Goal: Use online tool/utility: Utilize a website feature to perform a specific function

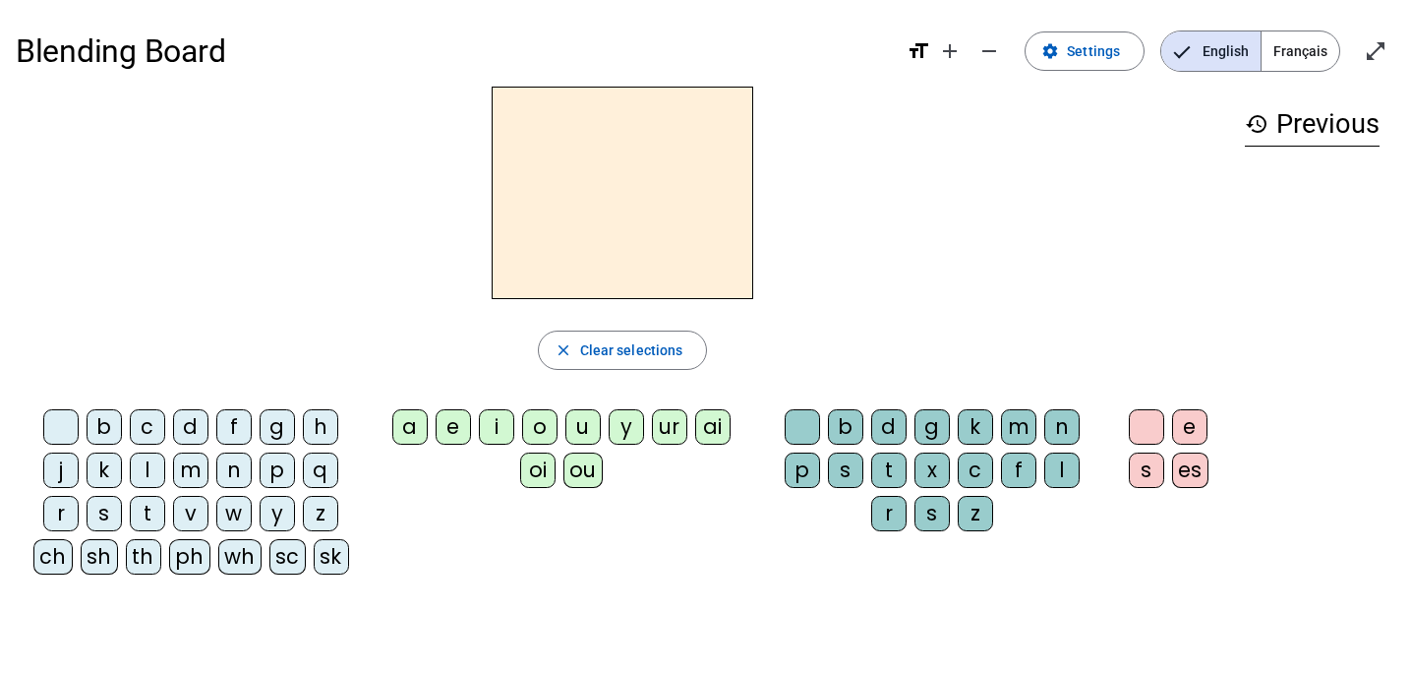
click at [282, 470] on div "p" at bounding box center [277, 469] width 35 height 35
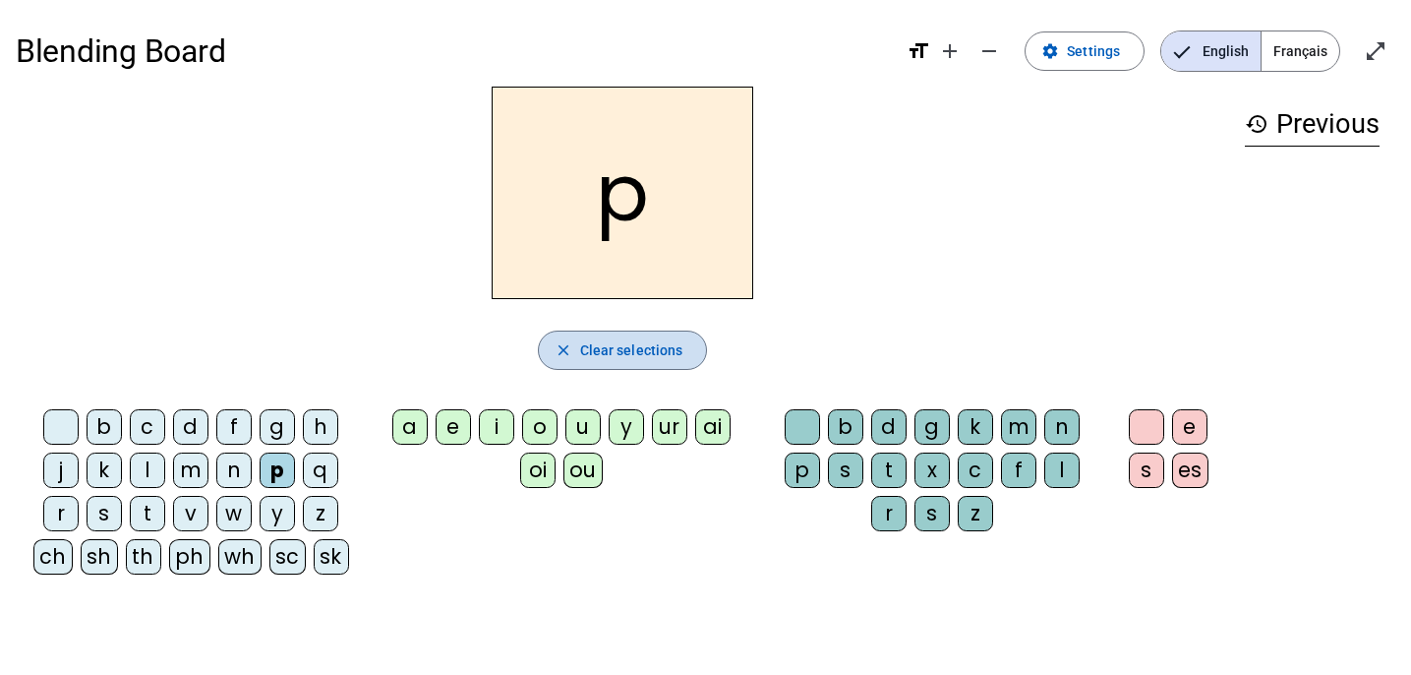
click at [642, 363] on span "button" at bounding box center [623, 350] width 168 height 47
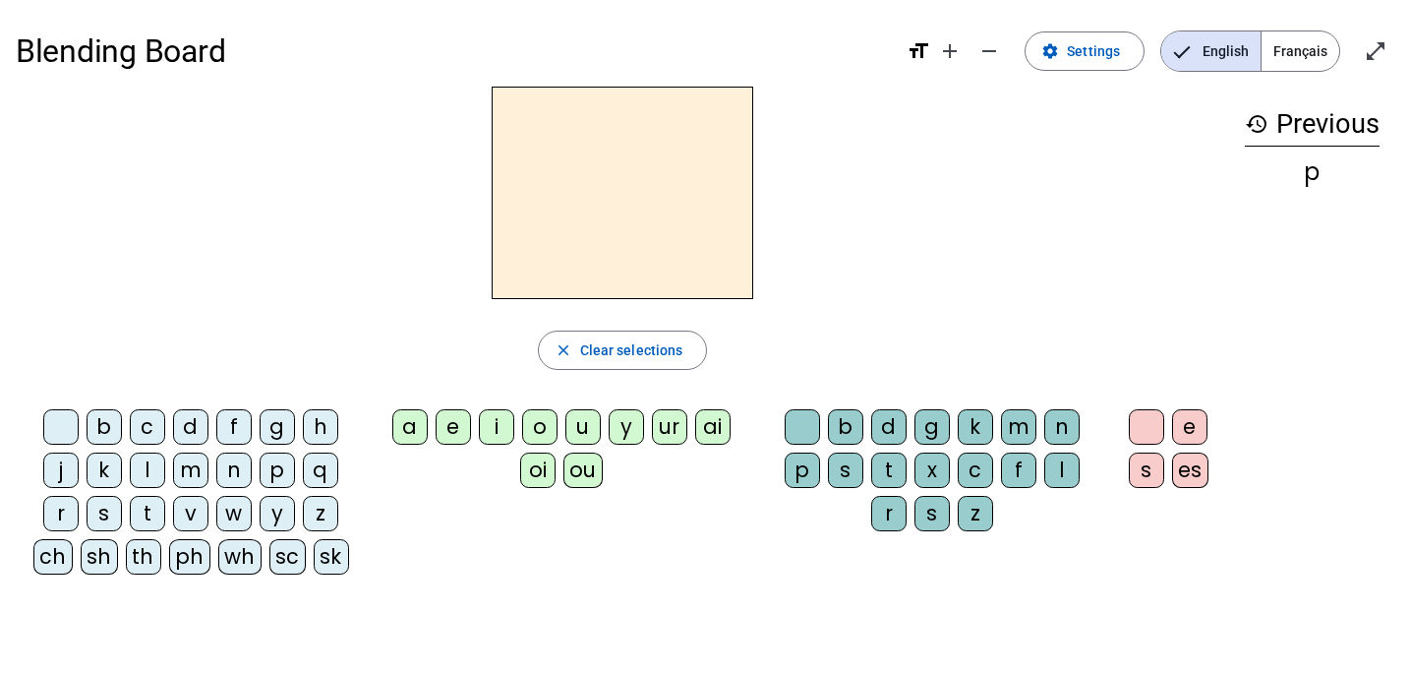
click at [189, 557] on div "ph" at bounding box center [189, 556] width 41 height 35
click at [414, 423] on div "a" at bounding box center [409, 426] width 35 height 35
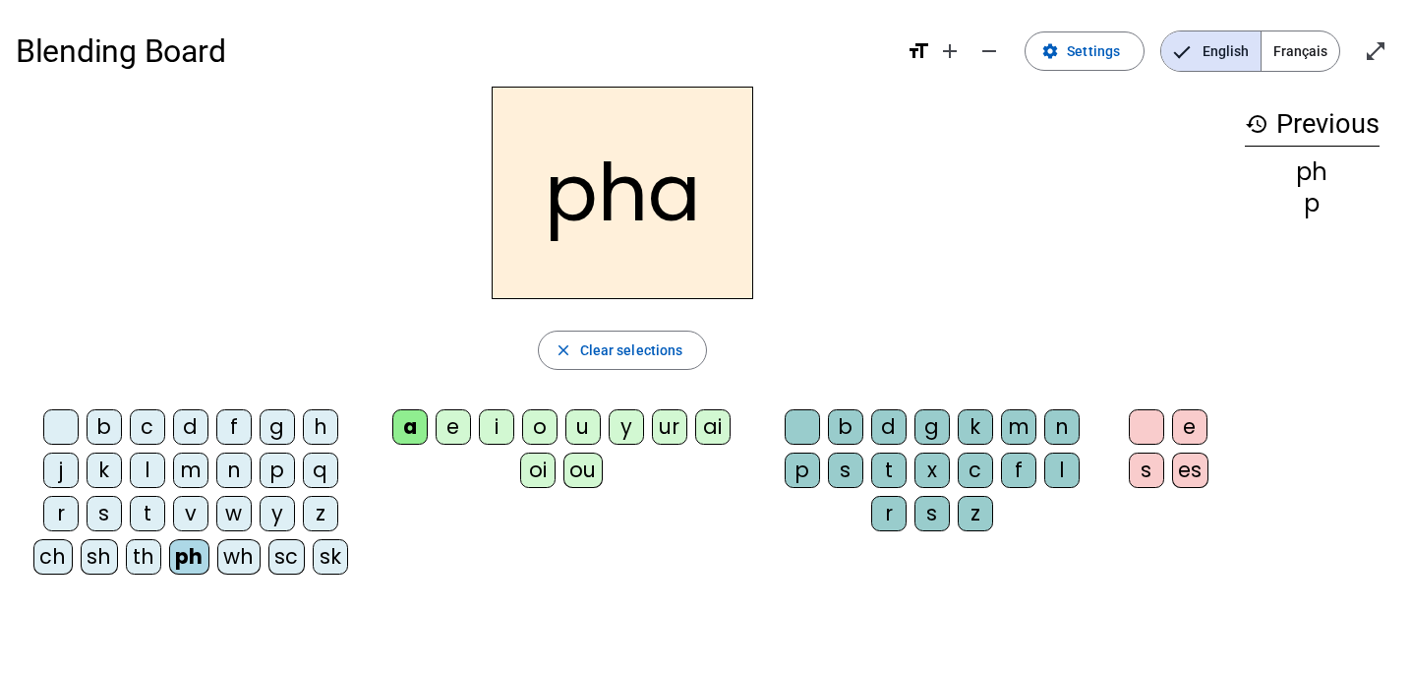
click at [890, 515] on div "r" at bounding box center [888, 513] width 35 height 35
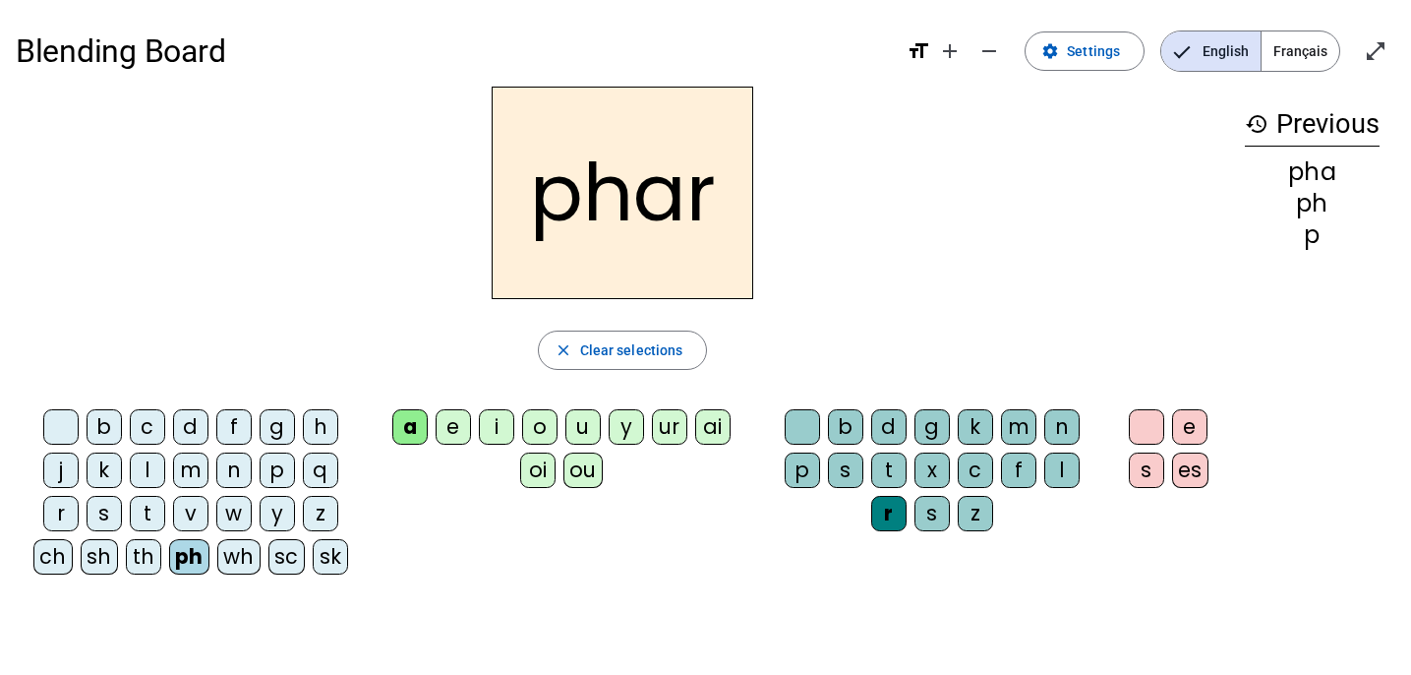
click at [1186, 431] on div "e" at bounding box center [1189, 426] width 35 height 35
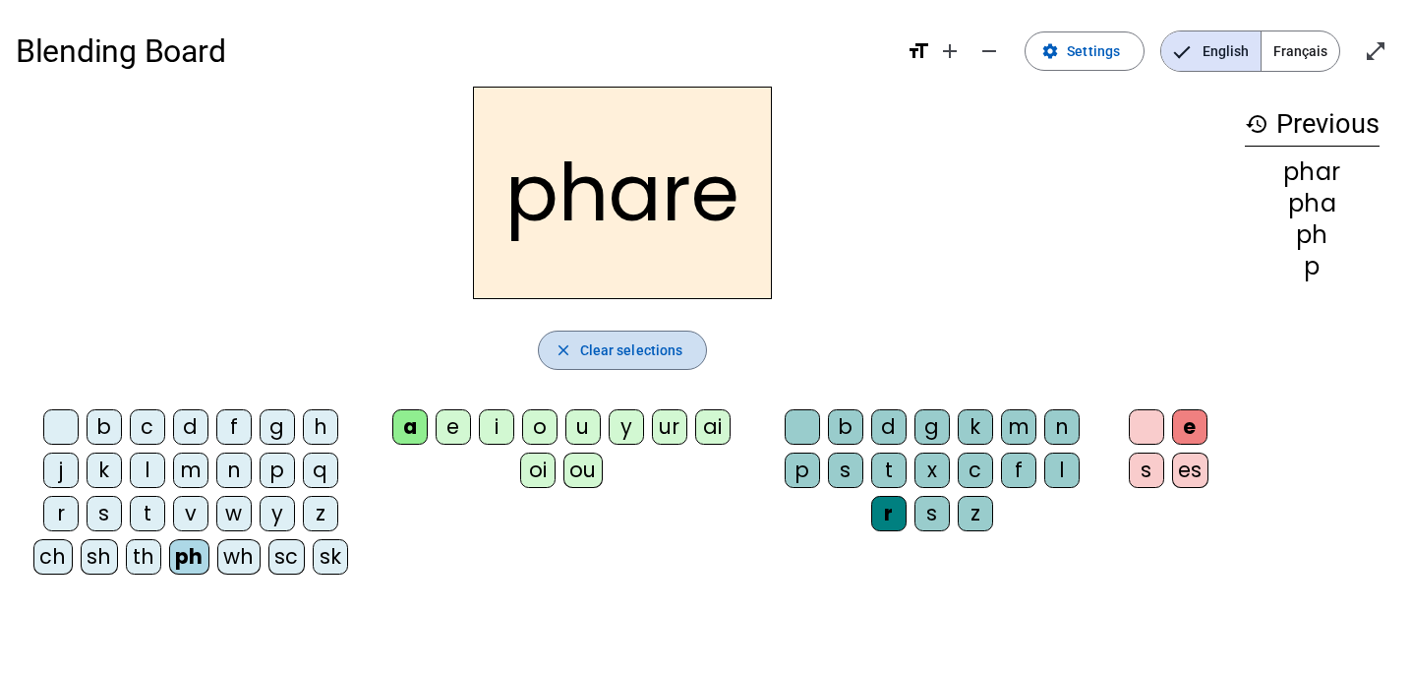
click at [667, 354] on span "Clear selections" at bounding box center [631, 350] width 103 height 24
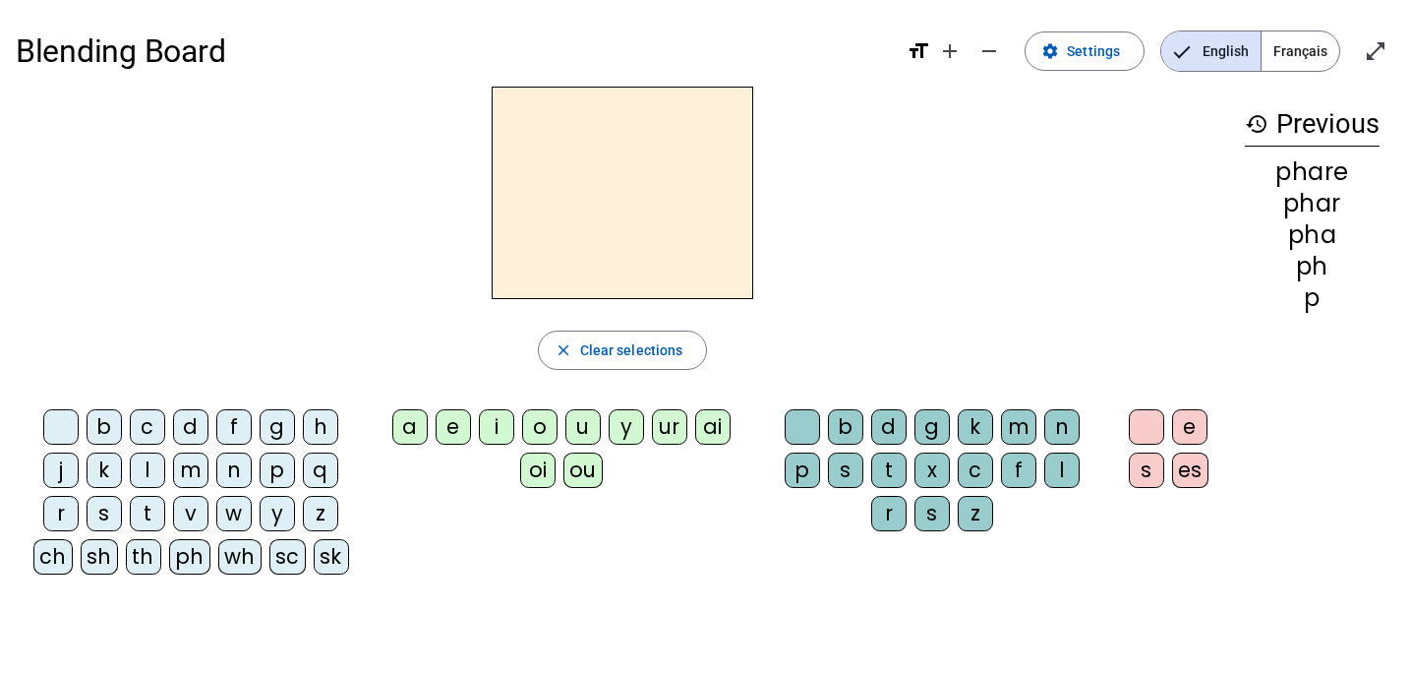
click at [197, 553] on div "ph" at bounding box center [189, 556] width 41 height 35
click at [404, 434] on div "a" at bounding box center [409, 426] width 35 height 35
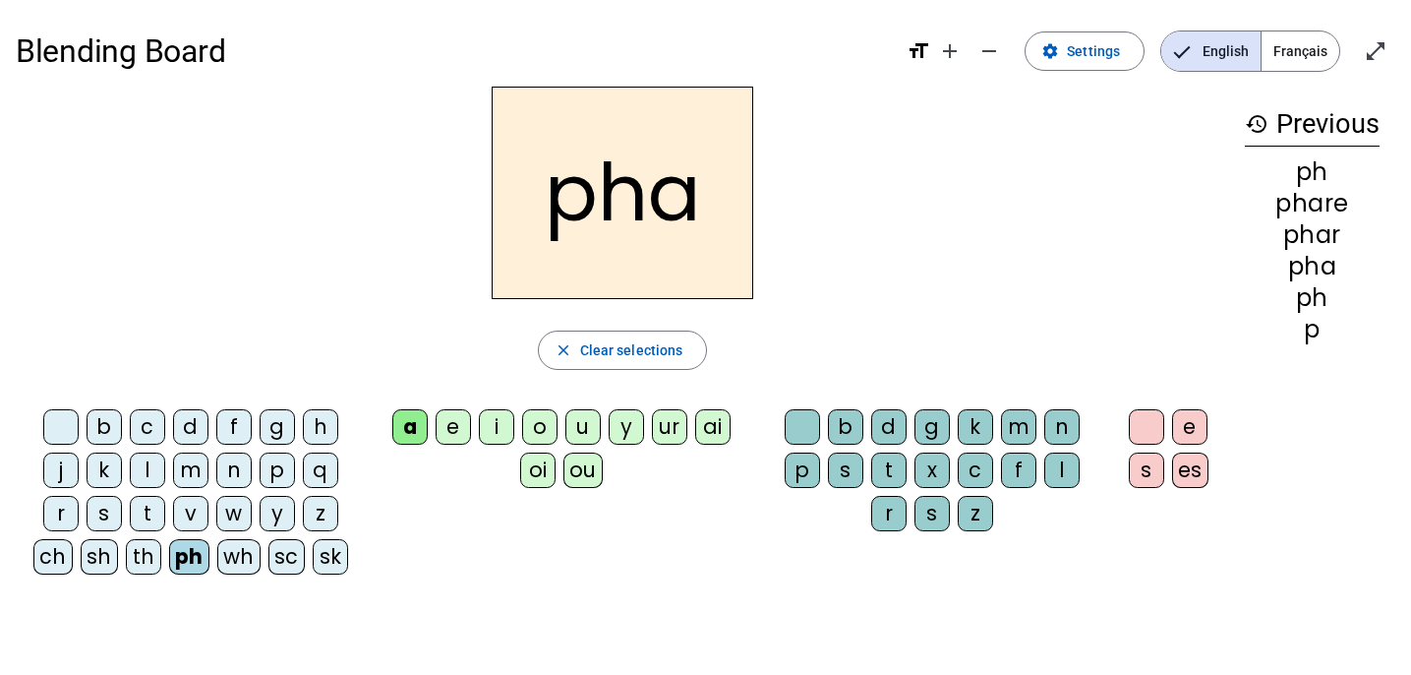
click at [848, 465] on div "s" at bounding box center [845, 469] width 35 height 35
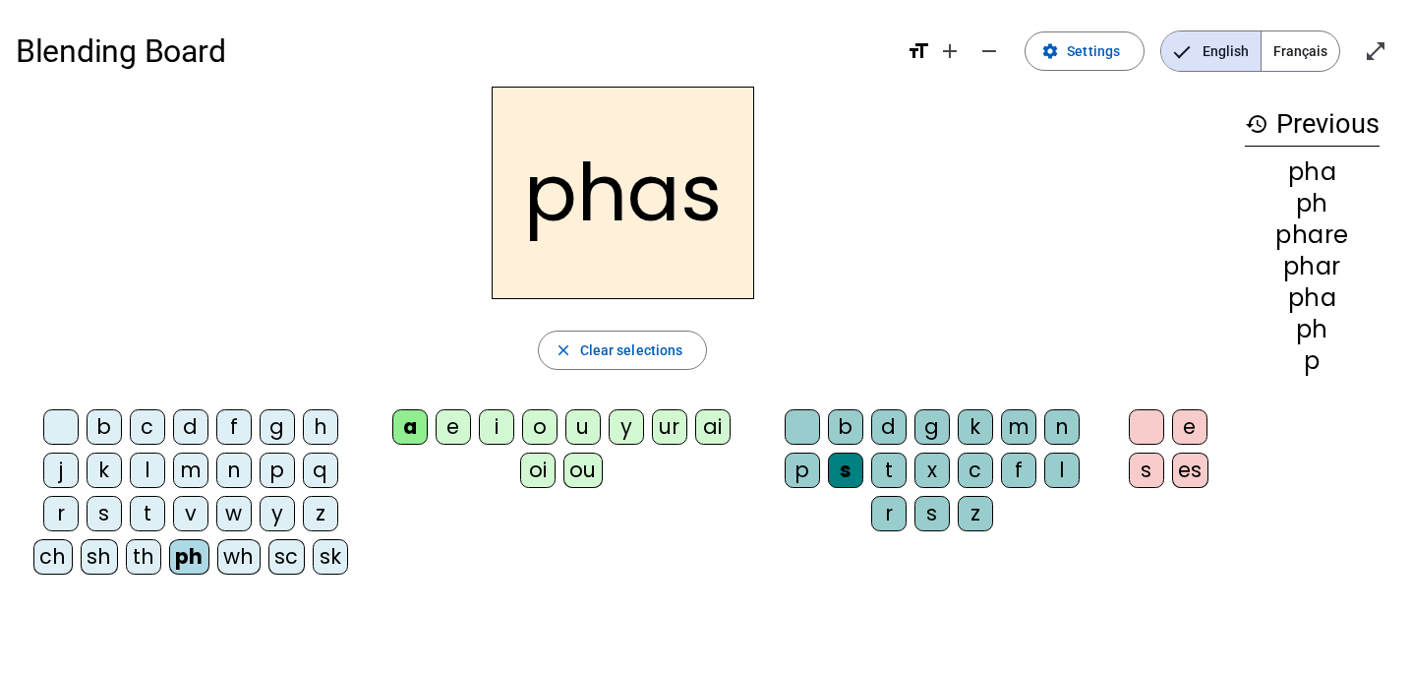
click at [1191, 423] on div "e" at bounding box center [1189, 426] width 35 height 35
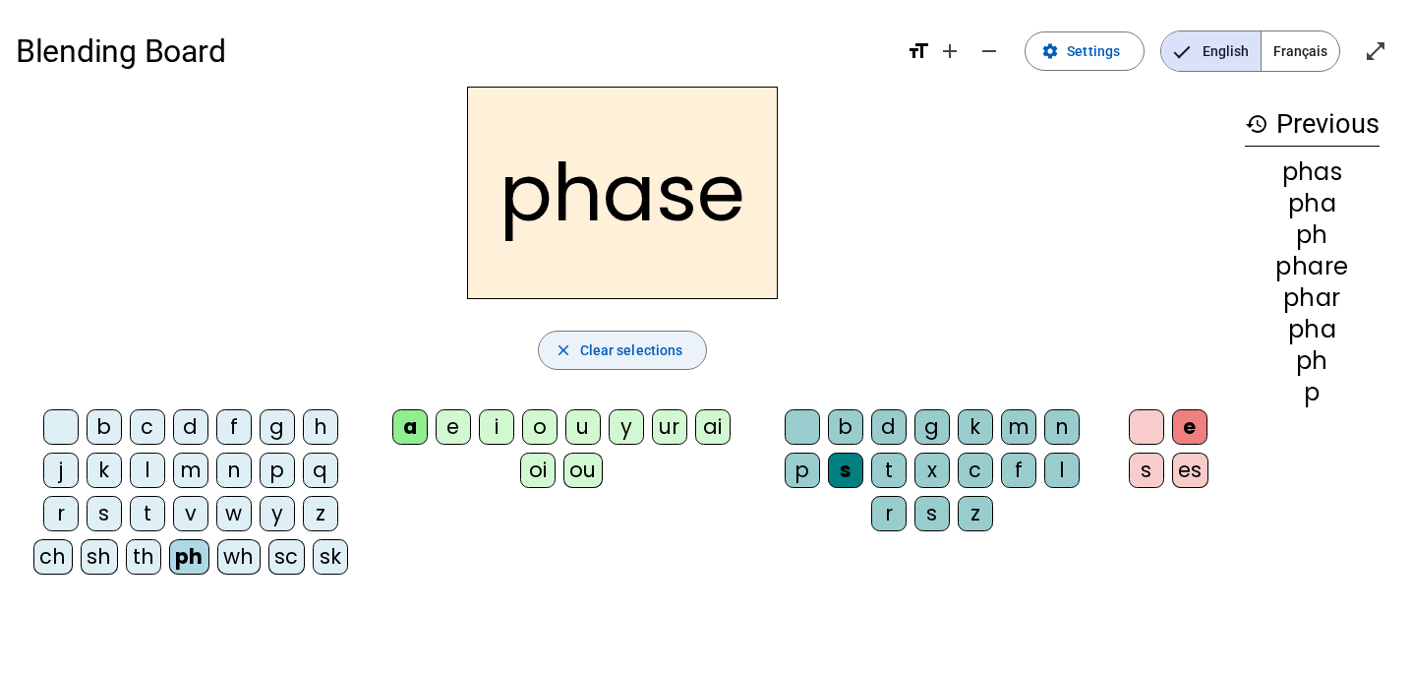
click at [659, 357] on span "Clear selections" at bounding box center [631, 350] width 103 height 24
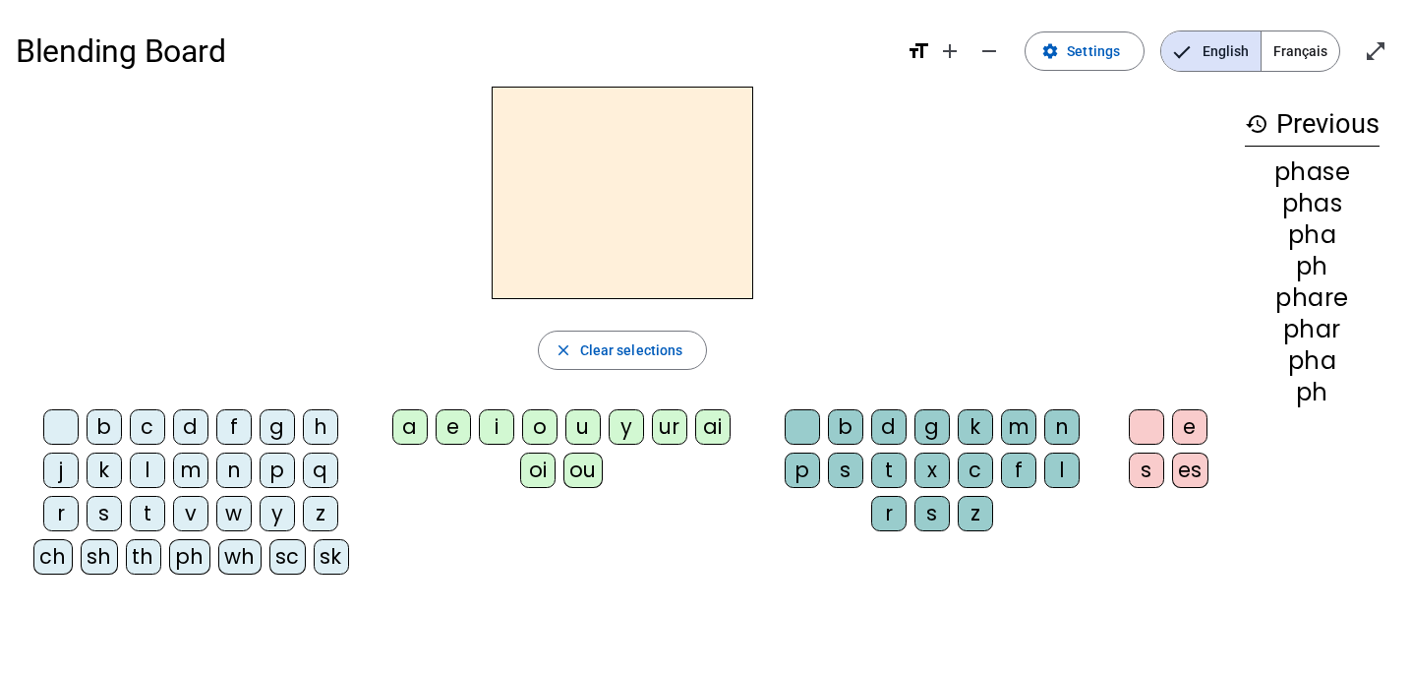
click at [194, 561] on div "ph" at bounding box center [189, 556] width 41 height 35
click at [62, 518] on div "r" at bounding box center [60, 513] width 35 height 35
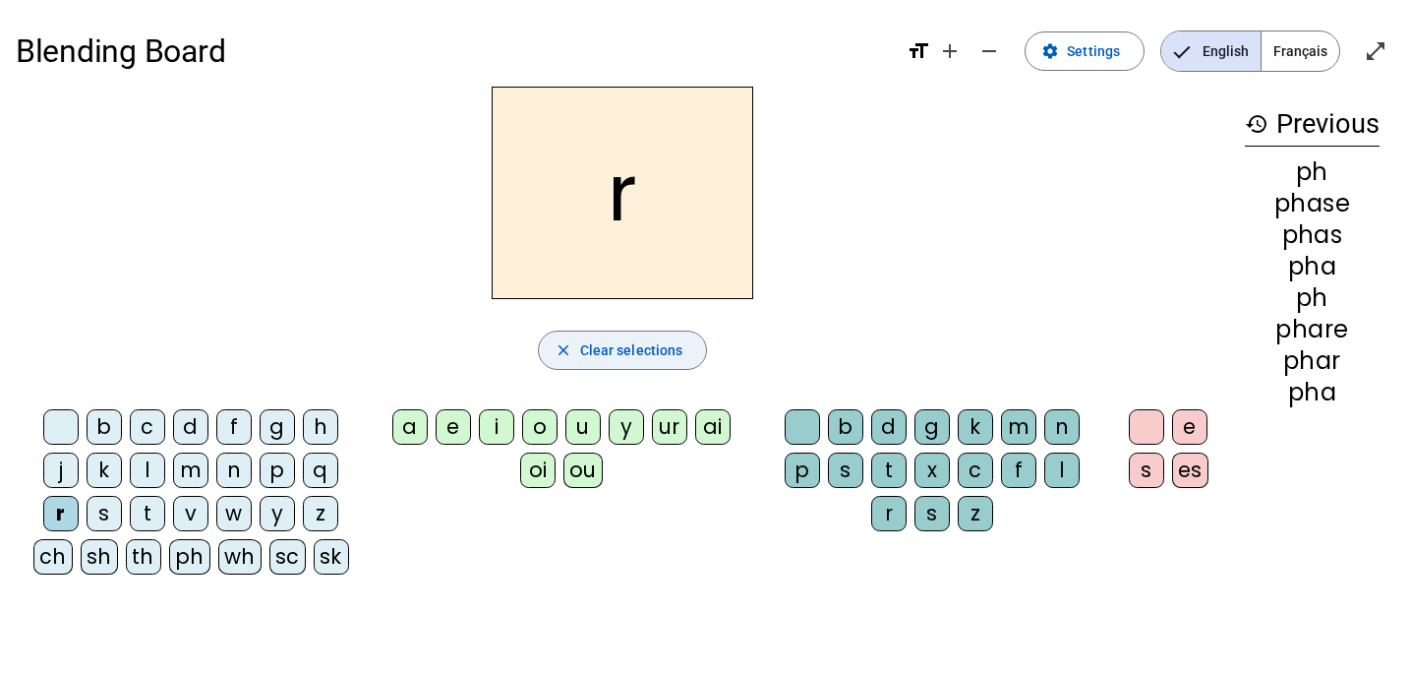
click at [607, 342] on span "Clear selections" at bounding box center [631, 350] width 103 height 24
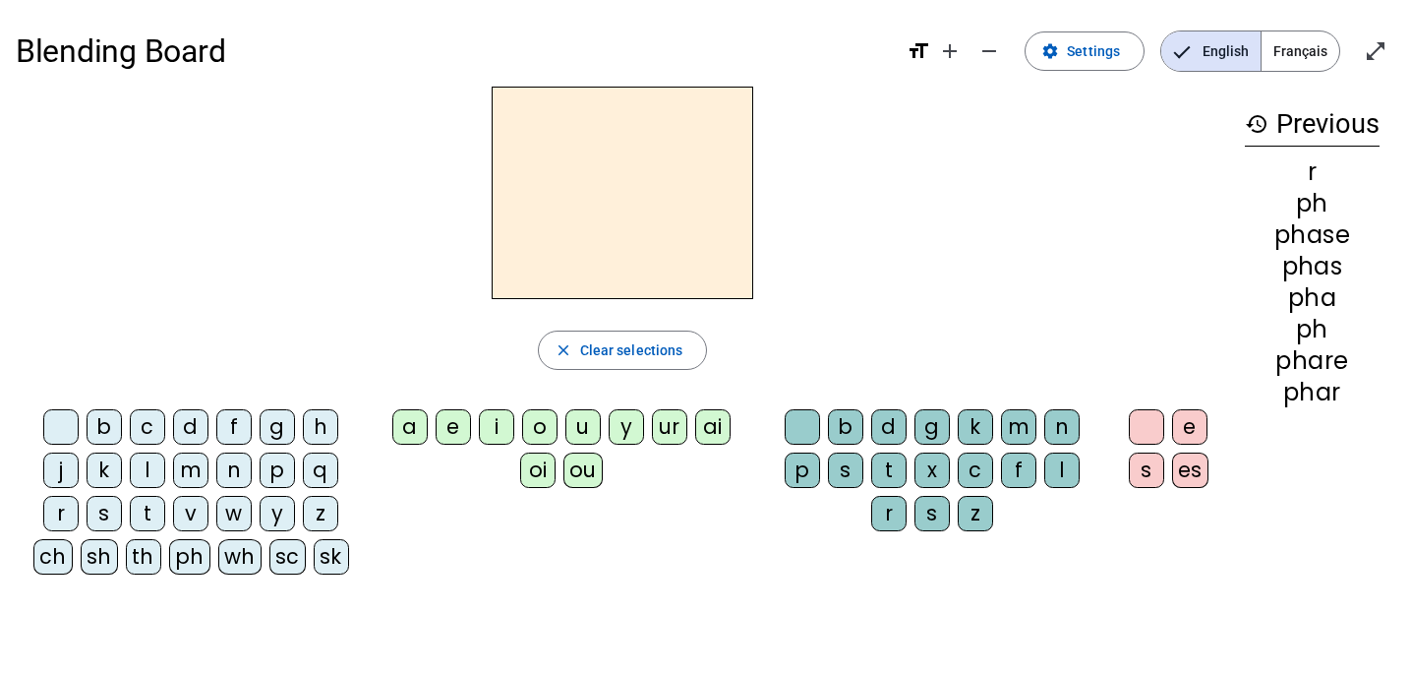
click at [192, 556] on div "ph" at bounding box center [189, 556] width 41 height 35
click at [888, 513] on div "r" at bounding box center [888, 513] width 35 height 35
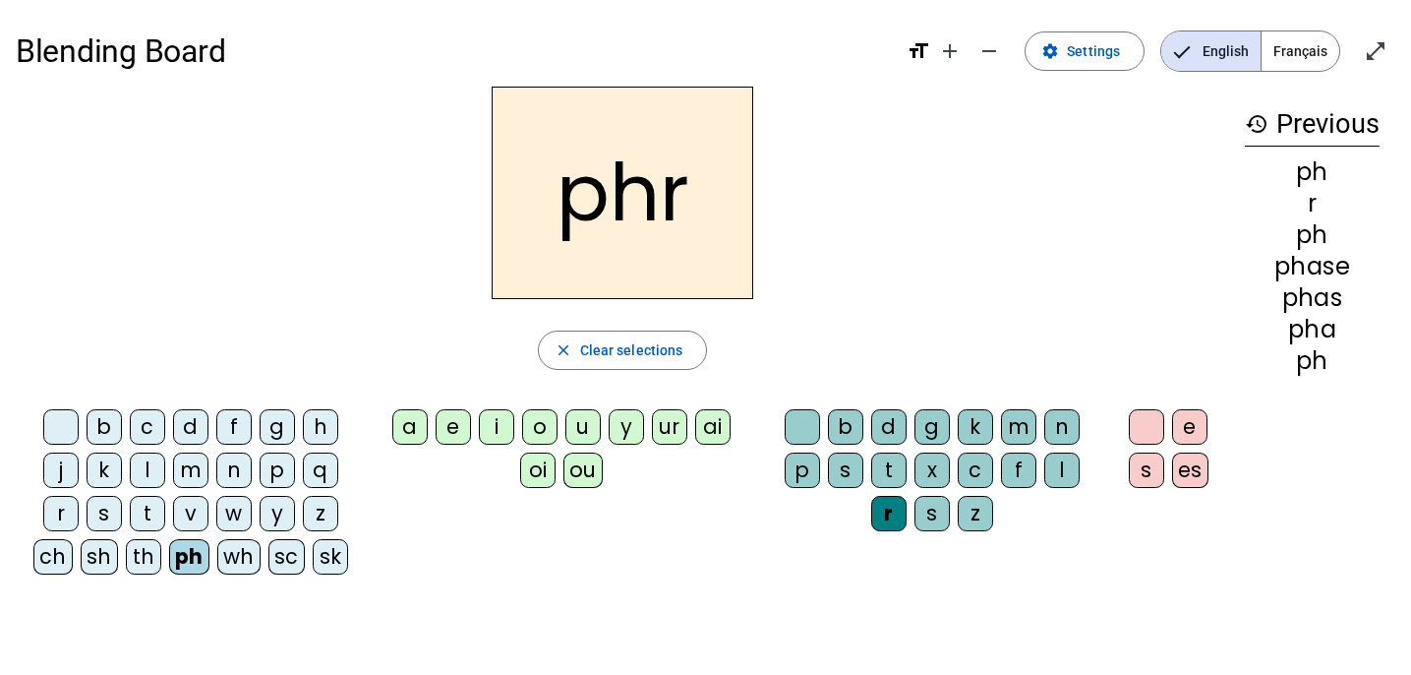
click at [416, 421] on div "a" at bounding box center [409, 426] width 35 height 35
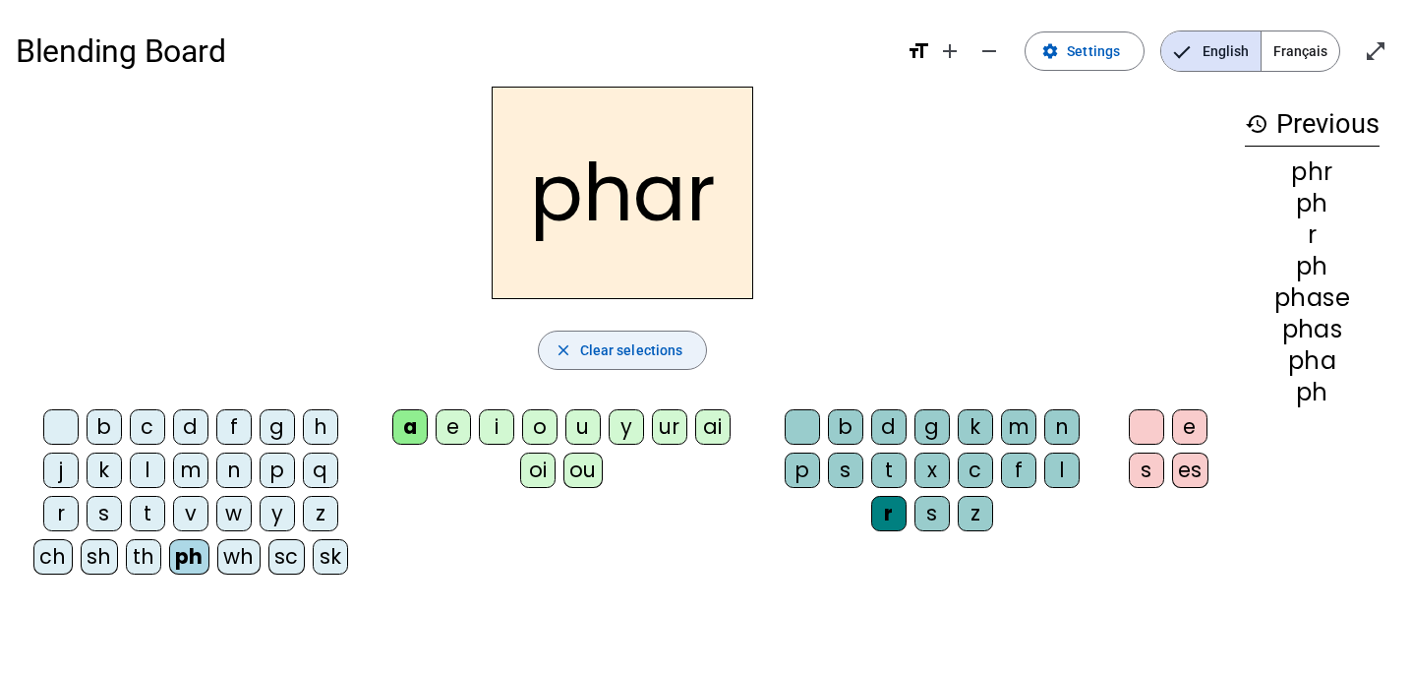
click at [655, 354] on span "Clear selections" at bounding box center [631, 350] width 103 height 24
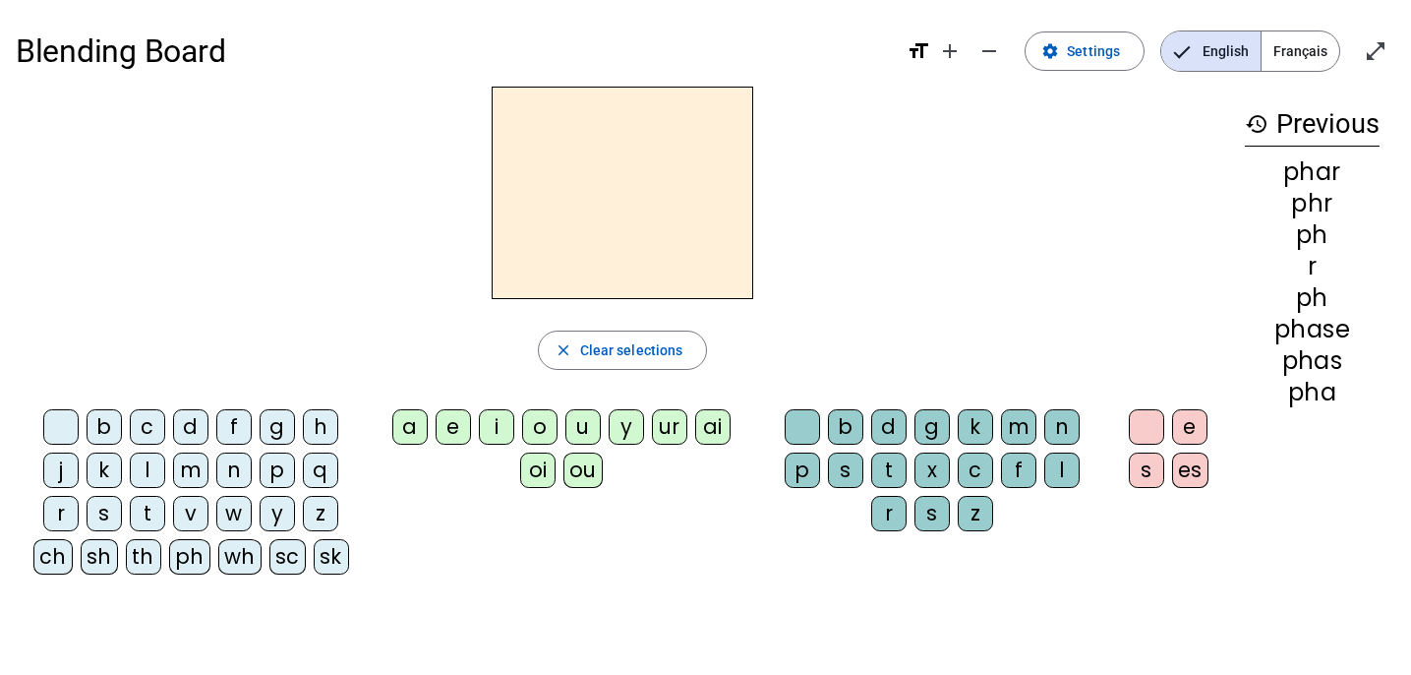
click at [187, 554] on div "ph" at bounding box center [189, 556] width 41 height 35
click at [890, 518] on div "r" at bounding box center [888, 513] width 35 height 35
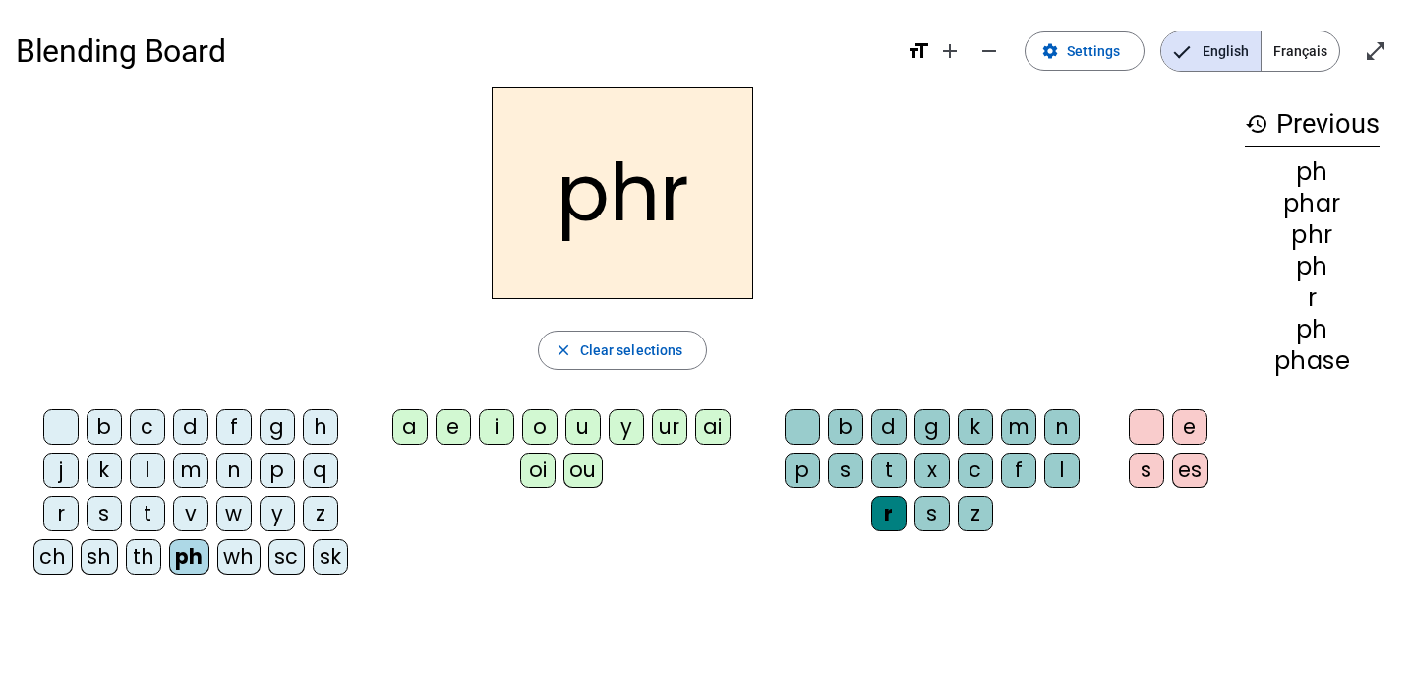
click at [409, 428] on div "a" at bounding box center [409, 426] width 35 height 35
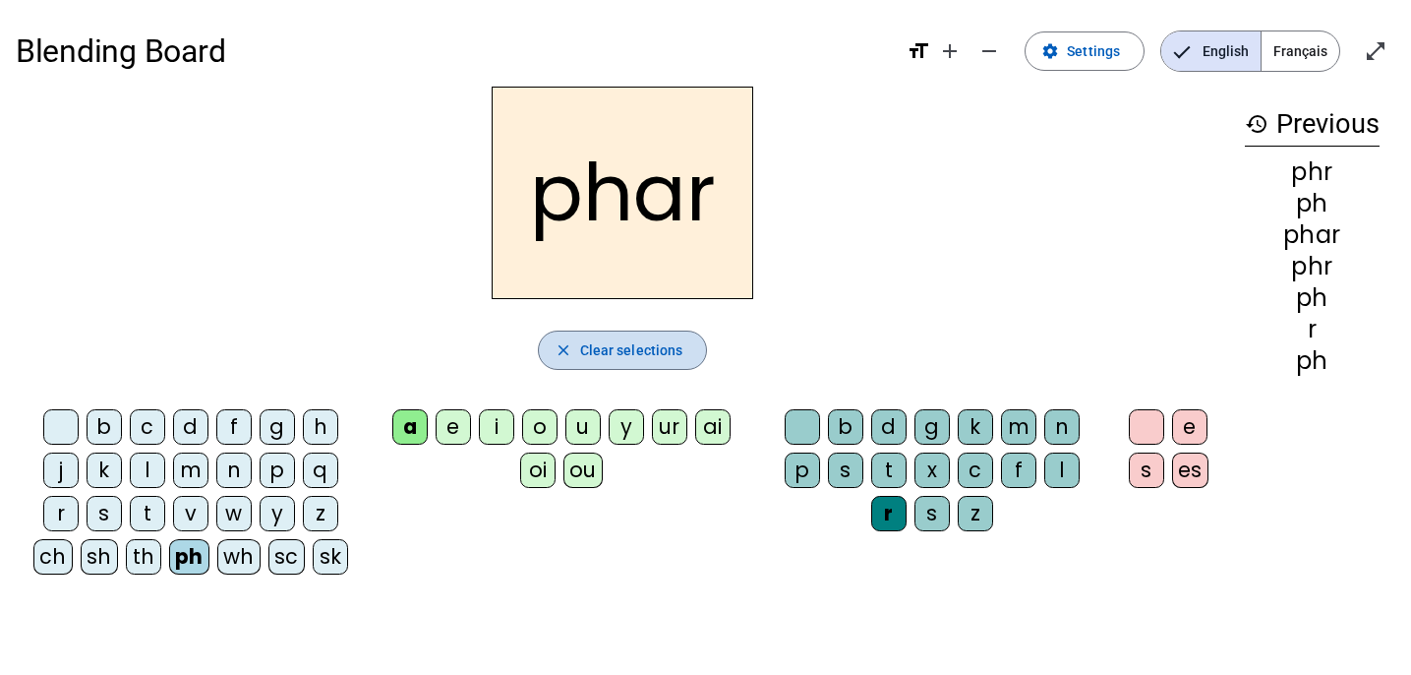
click at [622, 350] on span "Clear selections" at bounding box center [631, 350] width 103 height 24
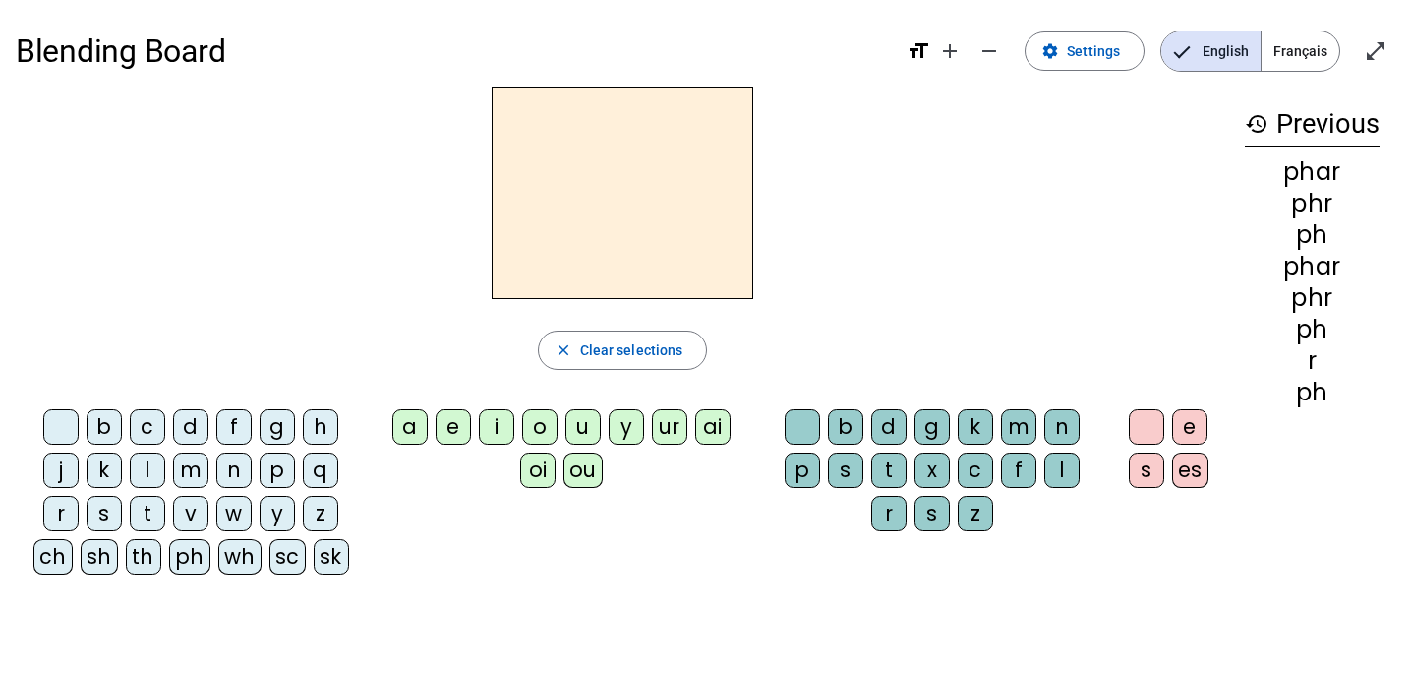
click at [185, 566] on div "ph" at bounding box center [189, 556] width 41 height 35
click at [62, 516] on div "r" at bounding box center [60, 513] width 35 height 35
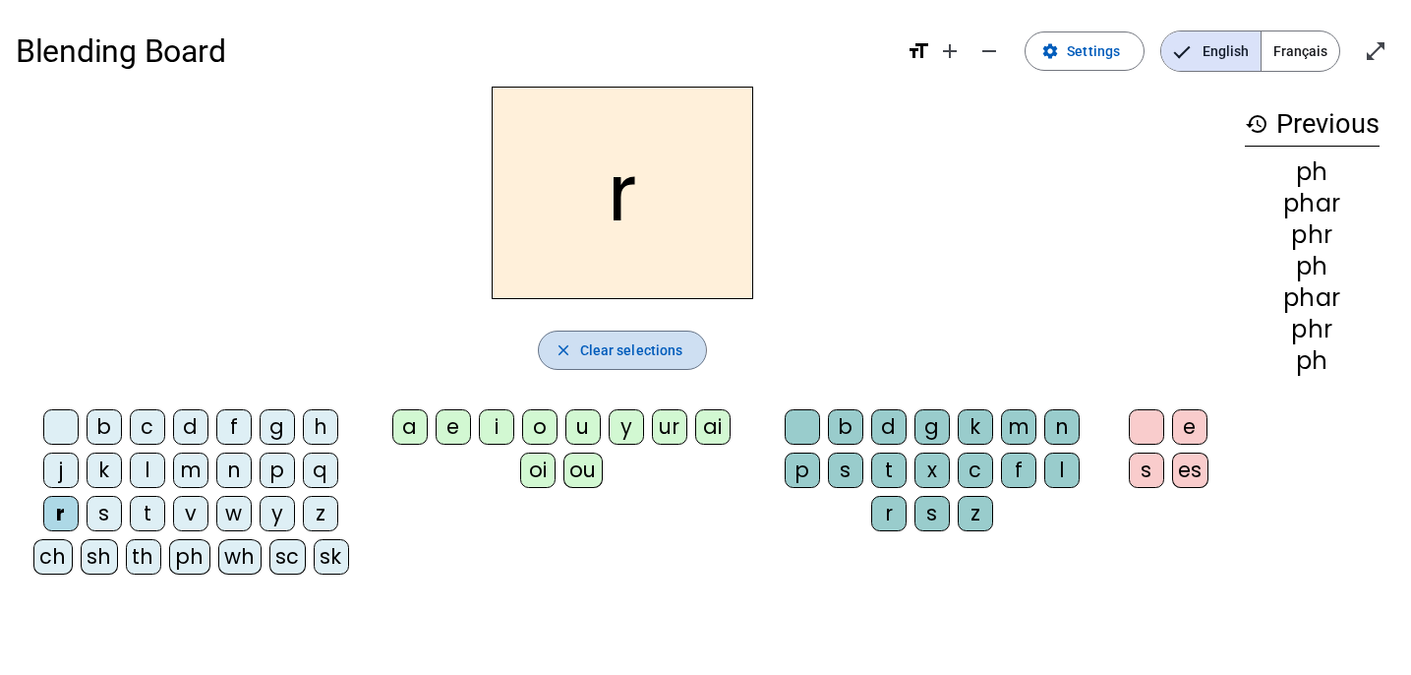
click at [574, 351] on span "button" at bounding box center [623, 350] width 168 height 47
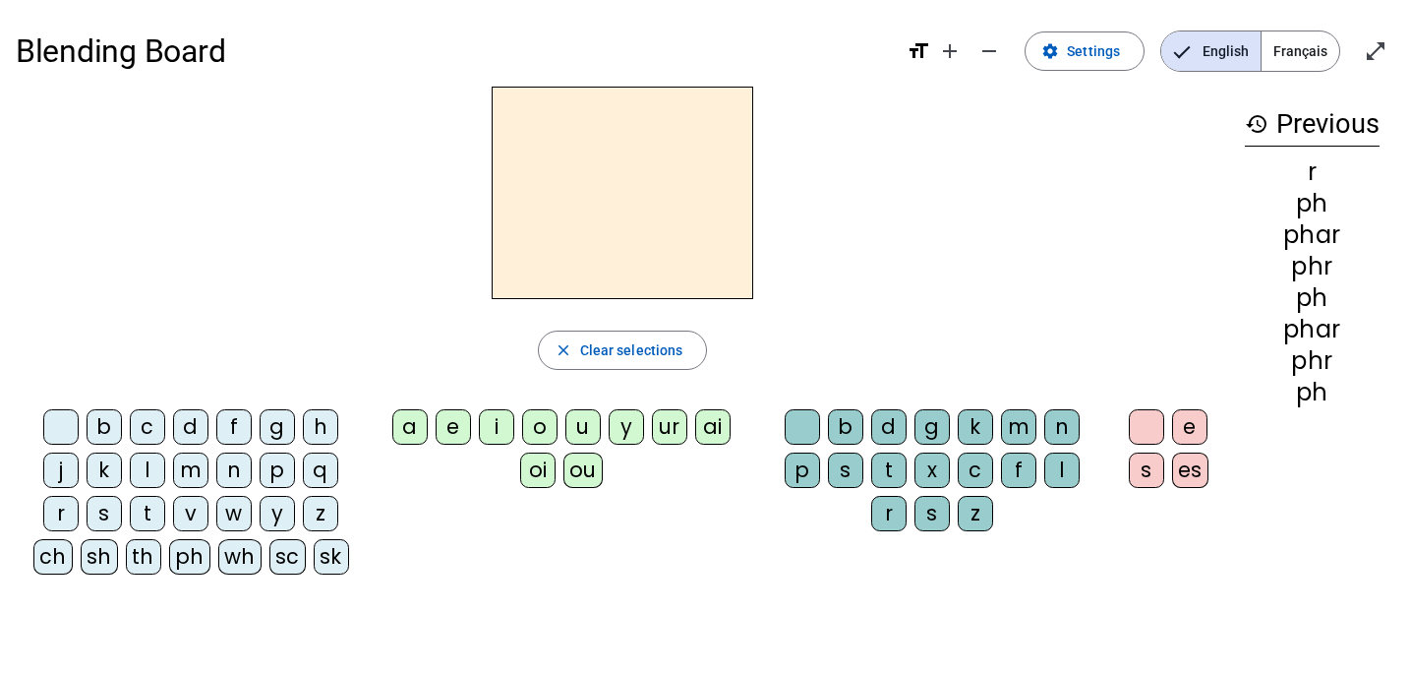
click at [178, 563] on div "ph" at bounding box center [189, 556] width 41 height 35
click at [878, 525] on div "r" at bounding box center [888, 513] width 35 height 35
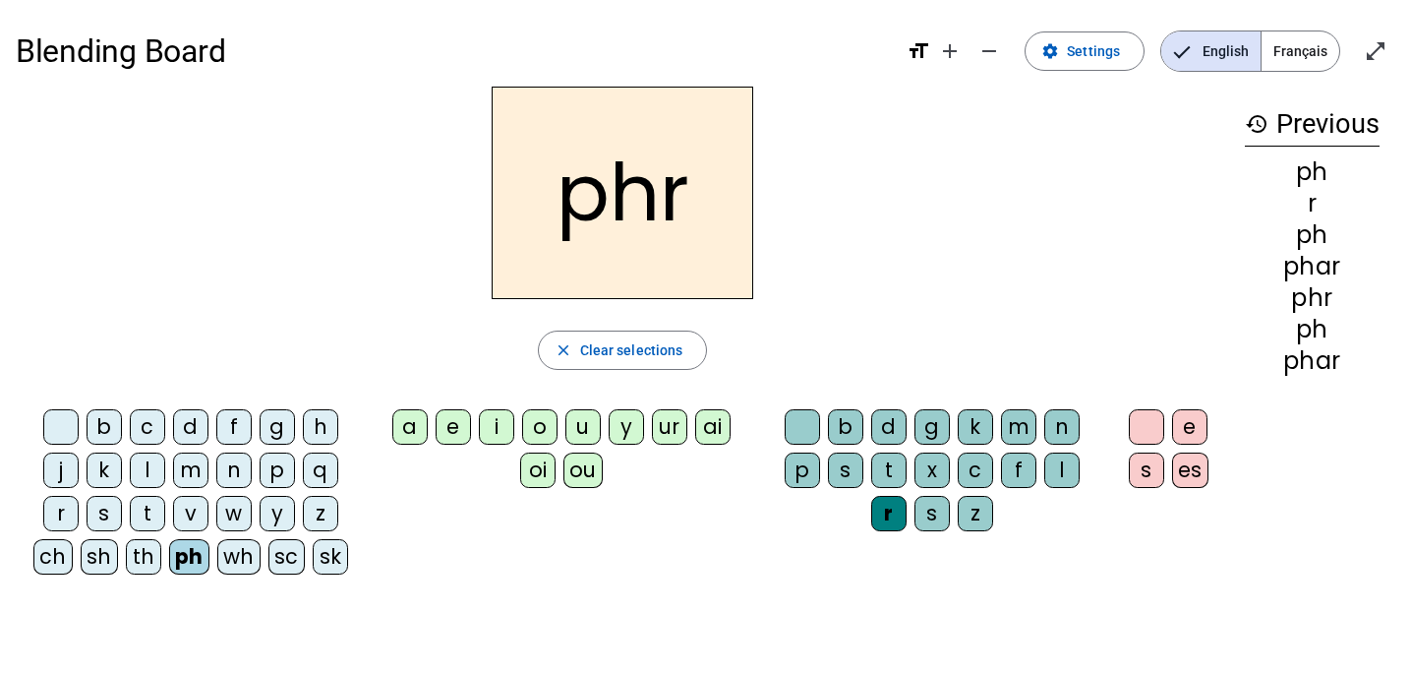
click at [805, 407] on div "b d g k m n p s t x c f l r s z" at bounding box center [936, 474] width 358 height 146
click at [805, 422] on div at bounding box center [802, 426] width 35 height 35
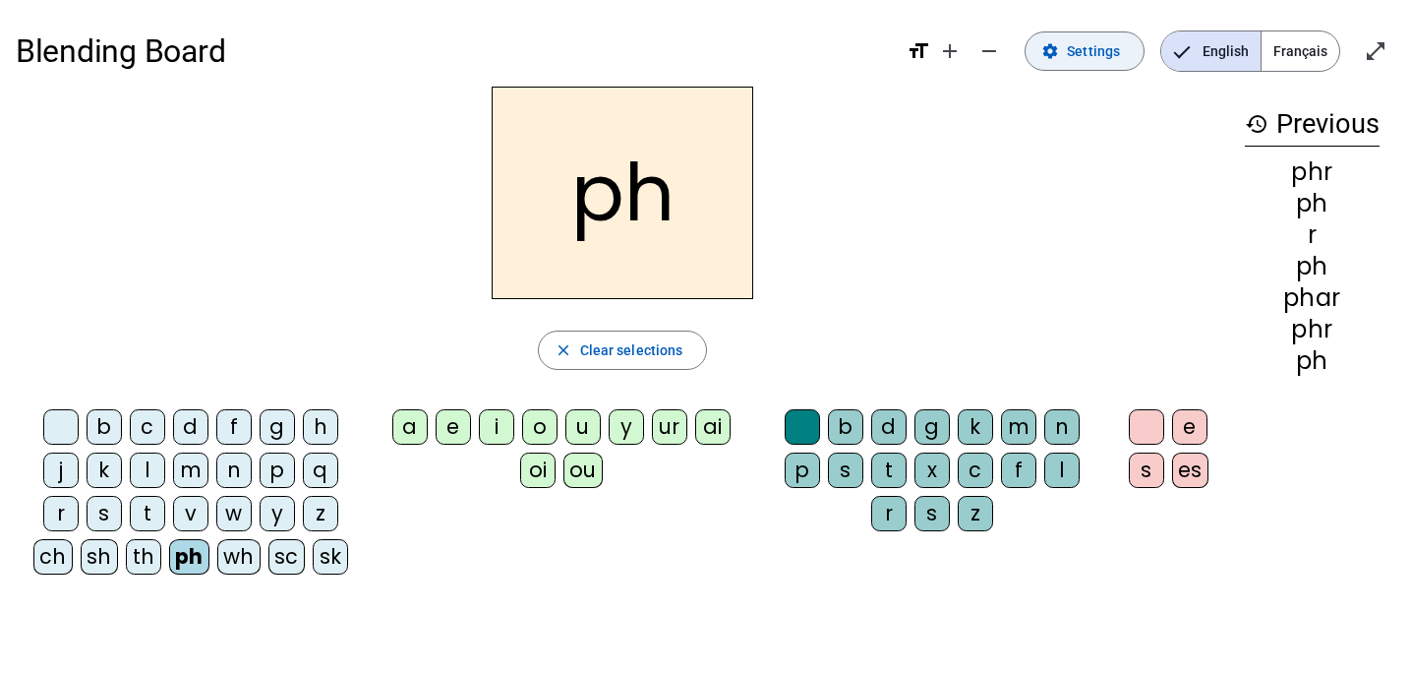
click at [1067, 54] on span at bounding box center [1085, 51] width 118 height 47
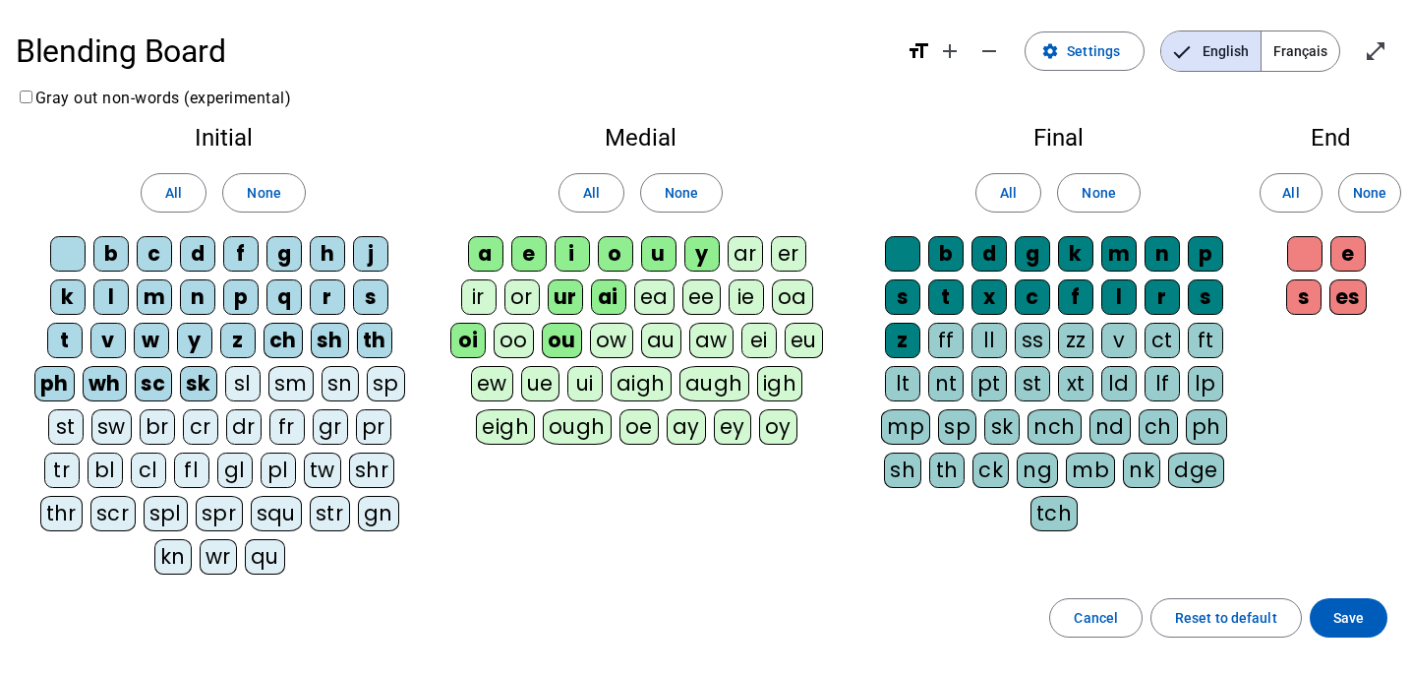
click at [244, 385] on div "sl" at bounding box center [242, 383] width 35 height 35
click at [271, 383] on div "sm" at bounding box center [291, 383] width 45 height 35
click at [322, 383] on div "sn" at bounding box center [340, 383] width 37 height 35
click at [375, 383] on div "sp" at bounding box center [387, 383] width 38 height 35
click at [67, 410] on div "st" at bounding box center [65, 426] width 35 height 35
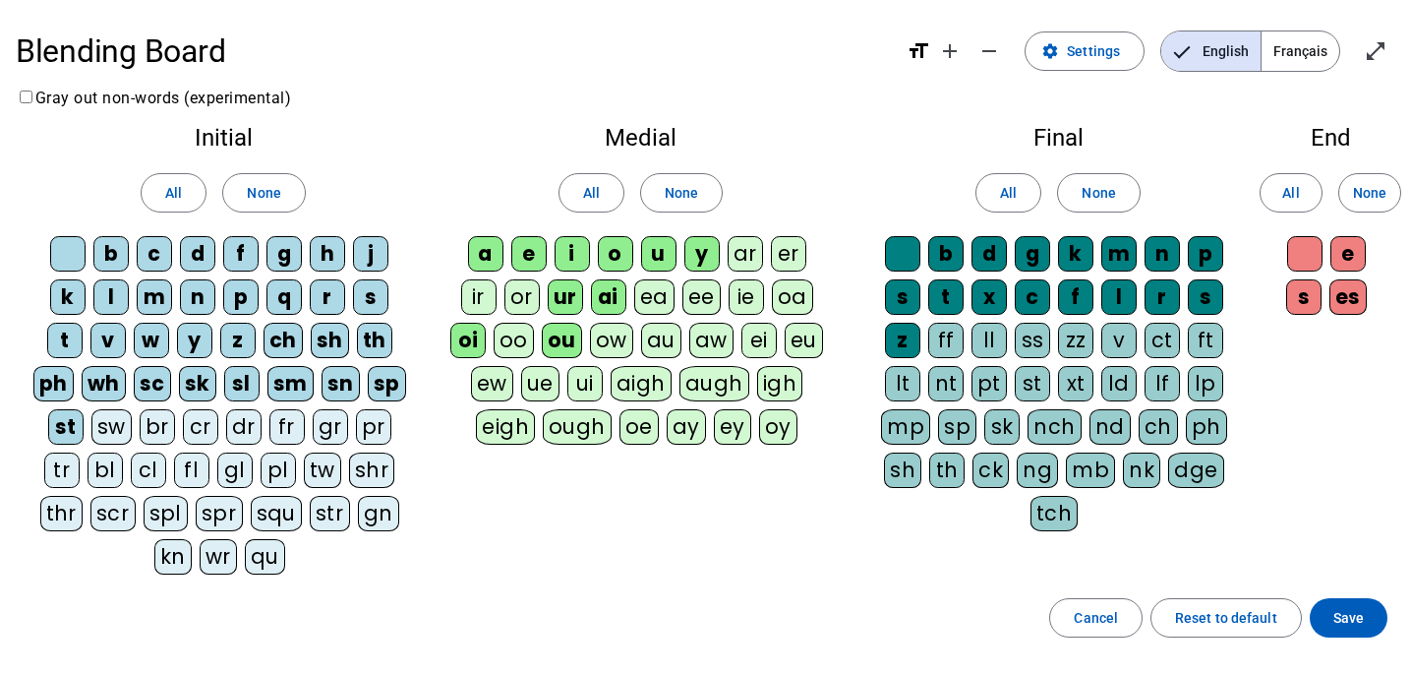
click at [95, 417] on div "sw" at bounding box center [111, 426] width 40 height 35
click at [127, 419] on div "sw" at bounding box center [111, 426] width 42 height 35
click at [109, 417] on div "sw" at bounding box center [111, 426] width 40 height 35
click at [178, 190] on span "All" at bounding box center [173, 193] width 17 height 24
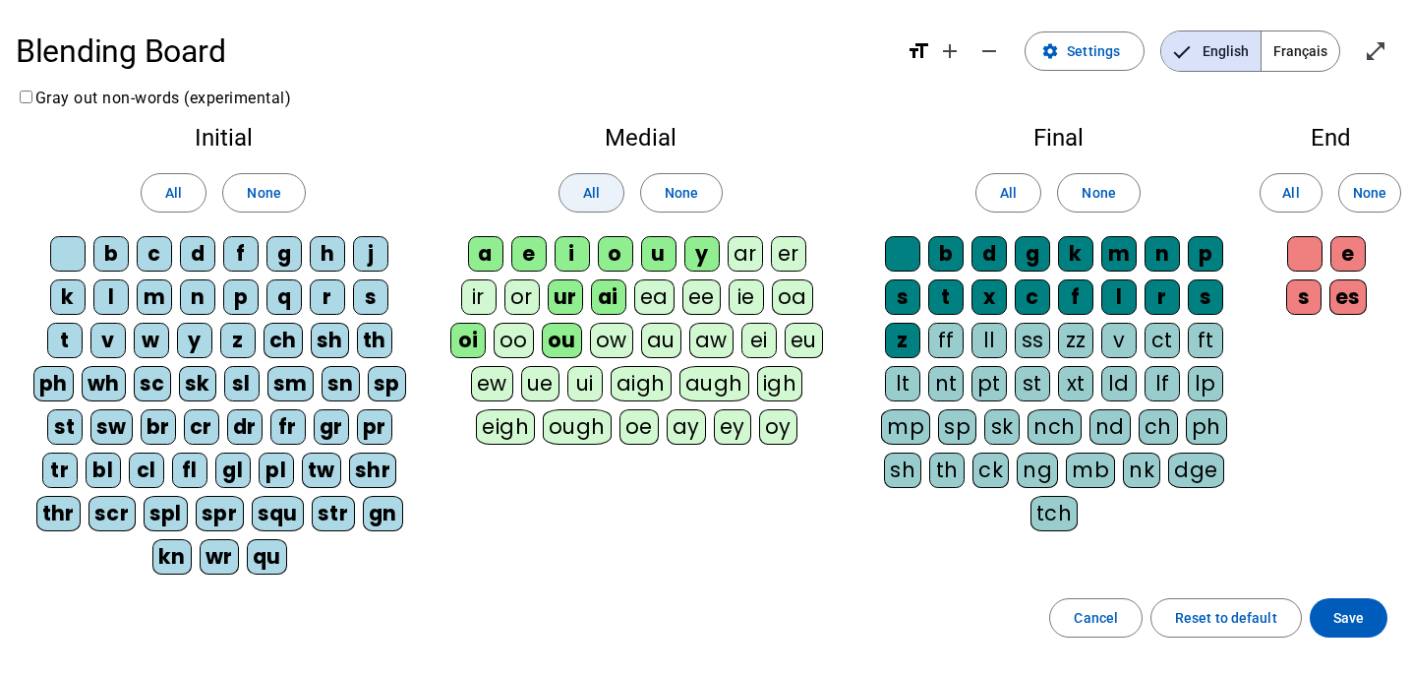
click at [589, 190] on span "All" at bounding box center [591, 193] width 17 height 24
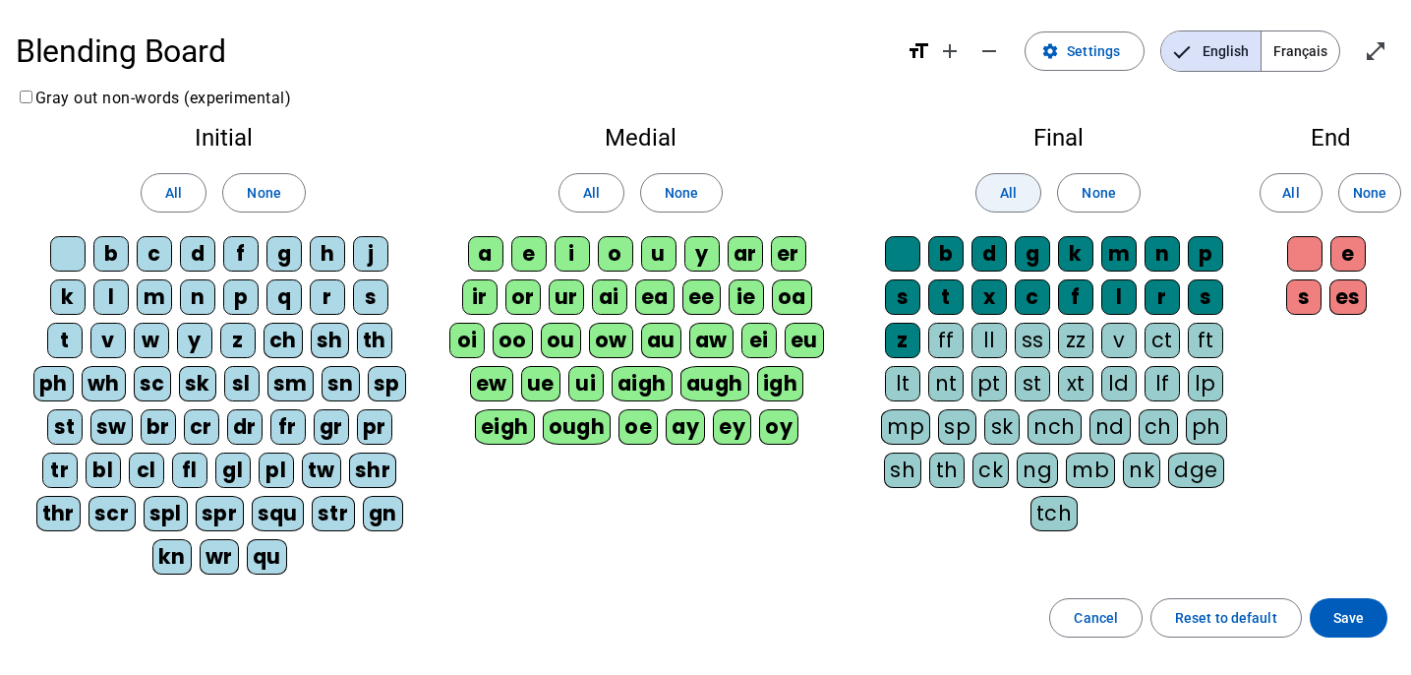
click at [1001, 191] on span "All" at bounding box center [1008, 193] width 17 height 24
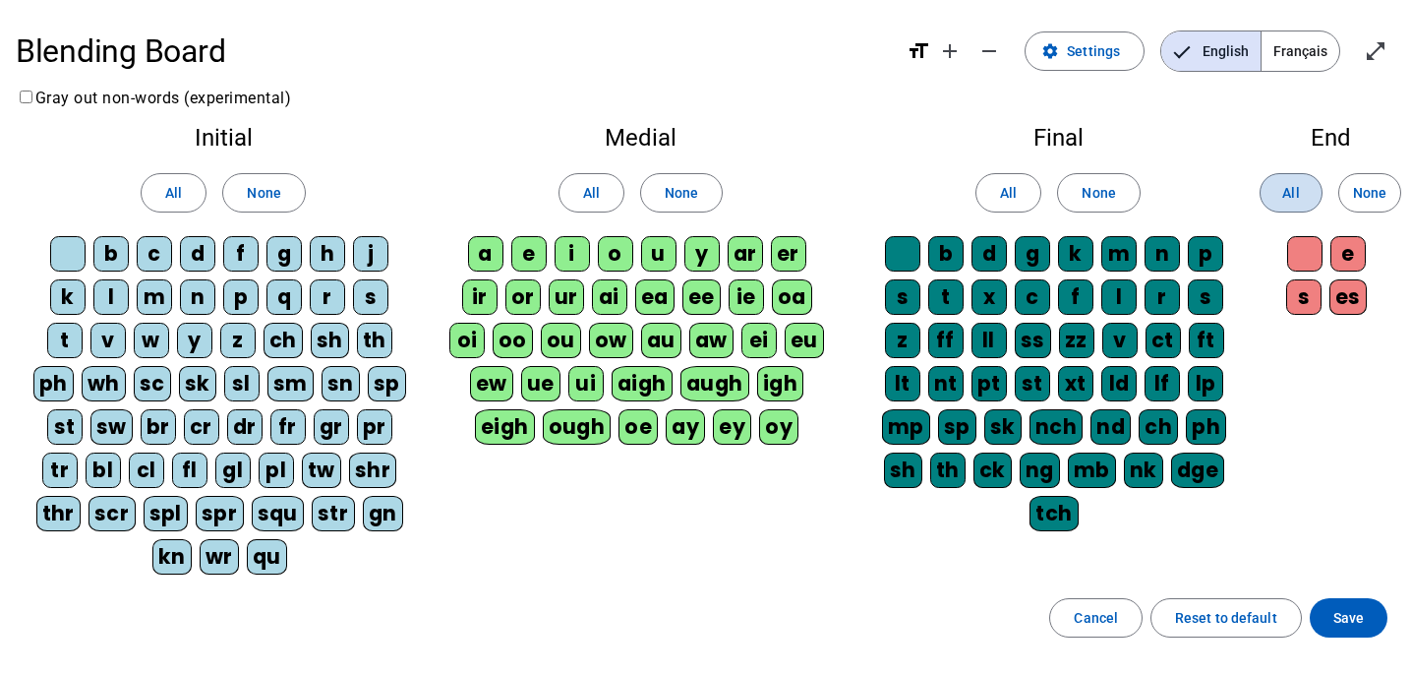
click at [1278, 198] on span at bounding box center [1291, 192] width 61 height 47
click at [1365, 611] on span at bounding box center [1349, 617] width 78 height 47
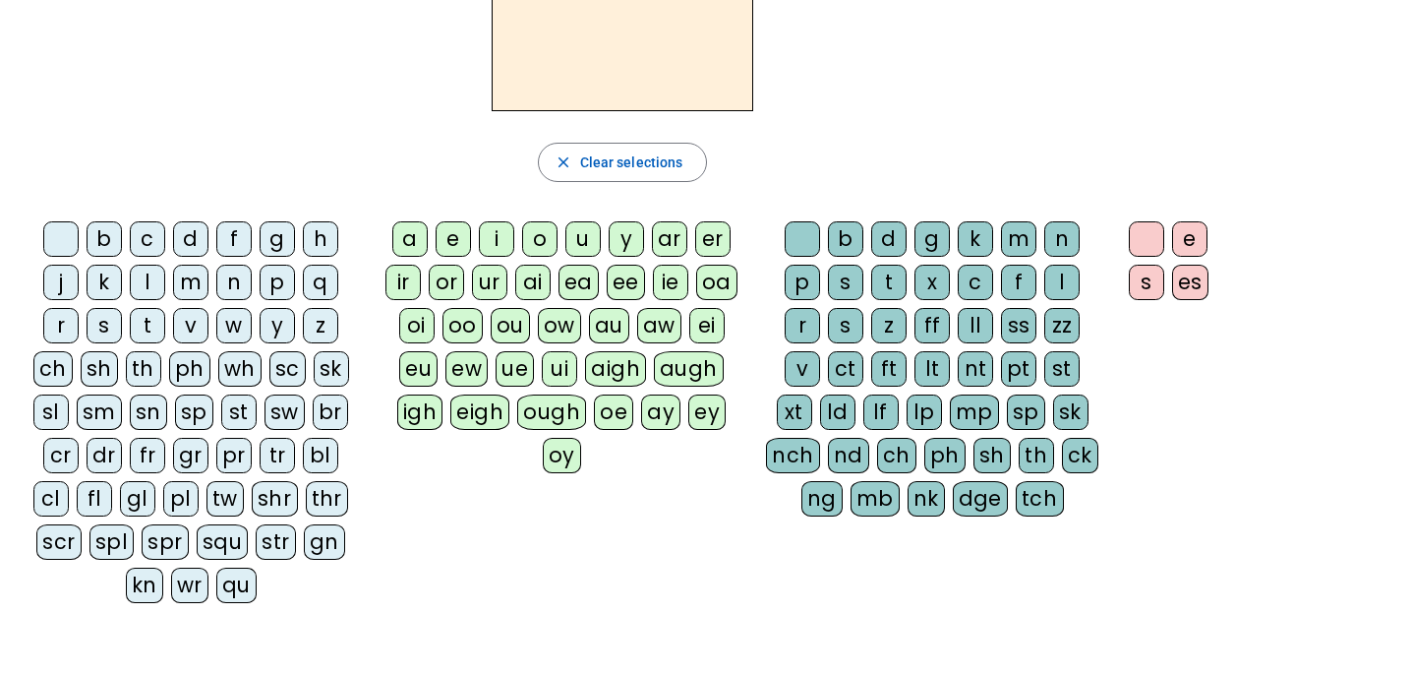
scroll to position [172, 0]
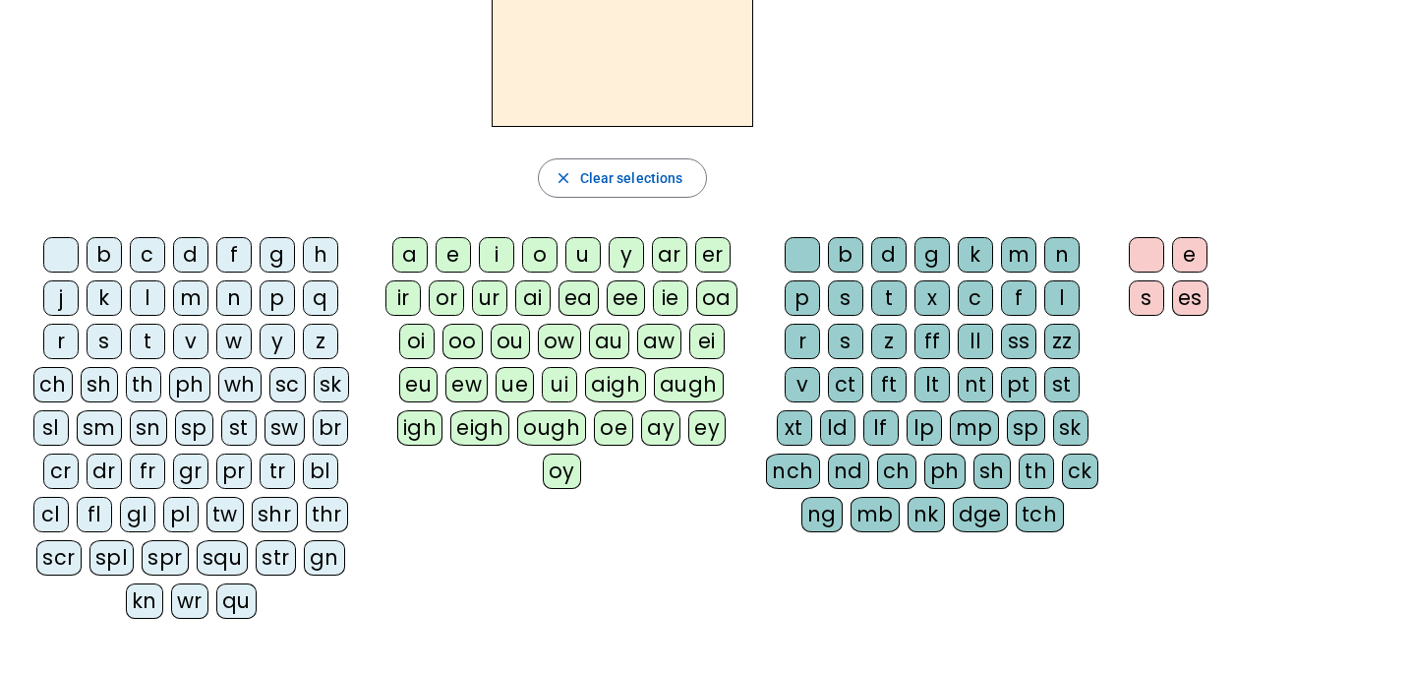
click at [203, 381] on div "ph" at bounding box center [189, 384] width 41 height 35
click at [66, 335] on div "r" at bounding box center [60, 341] width 35 height 35
click at [582, 193] on span "button" at bounding box center [623, 177] width 168 height 47
click at [190, 387] on div "ph" at bounding box center [189, 384] width 41 height 35
click at [414, 258] on div "a" at bounding box center [409, 254] width 35 height 35
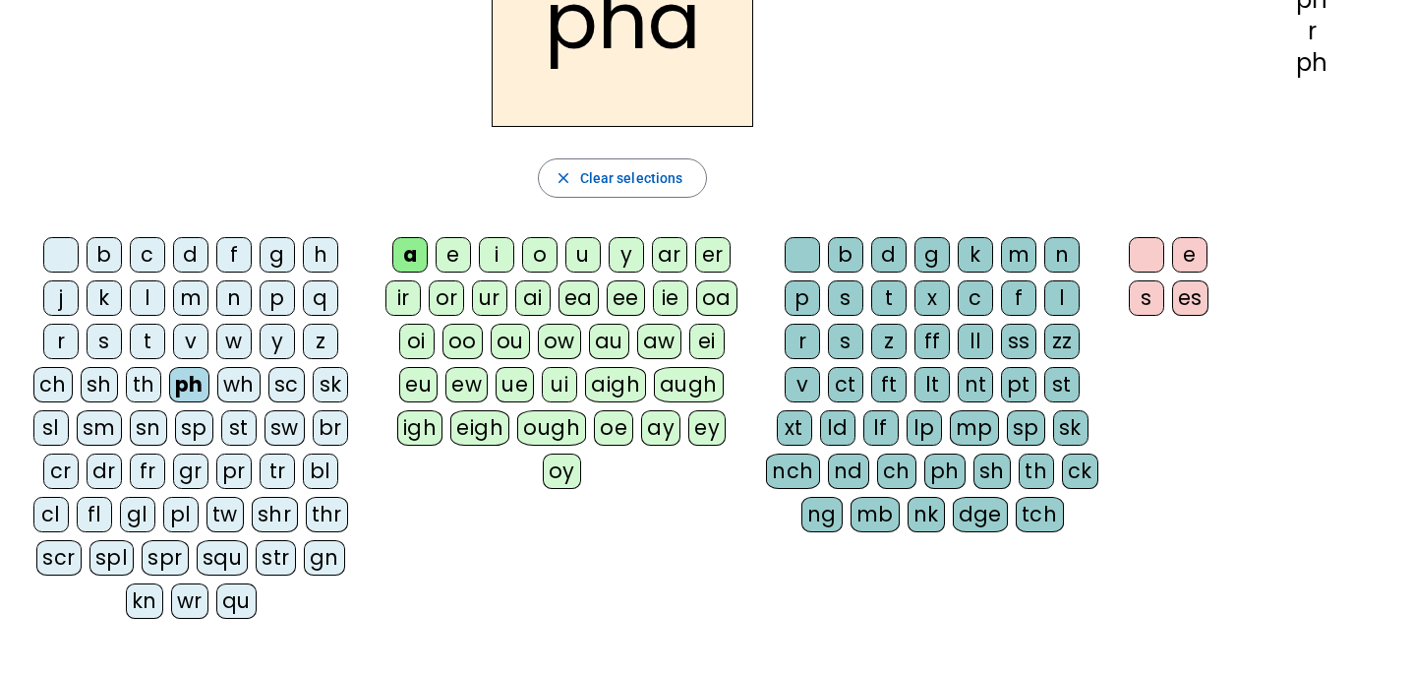
click at [1143, 299] on div "s" at bounding box center [1146, 297] width 35 height 35
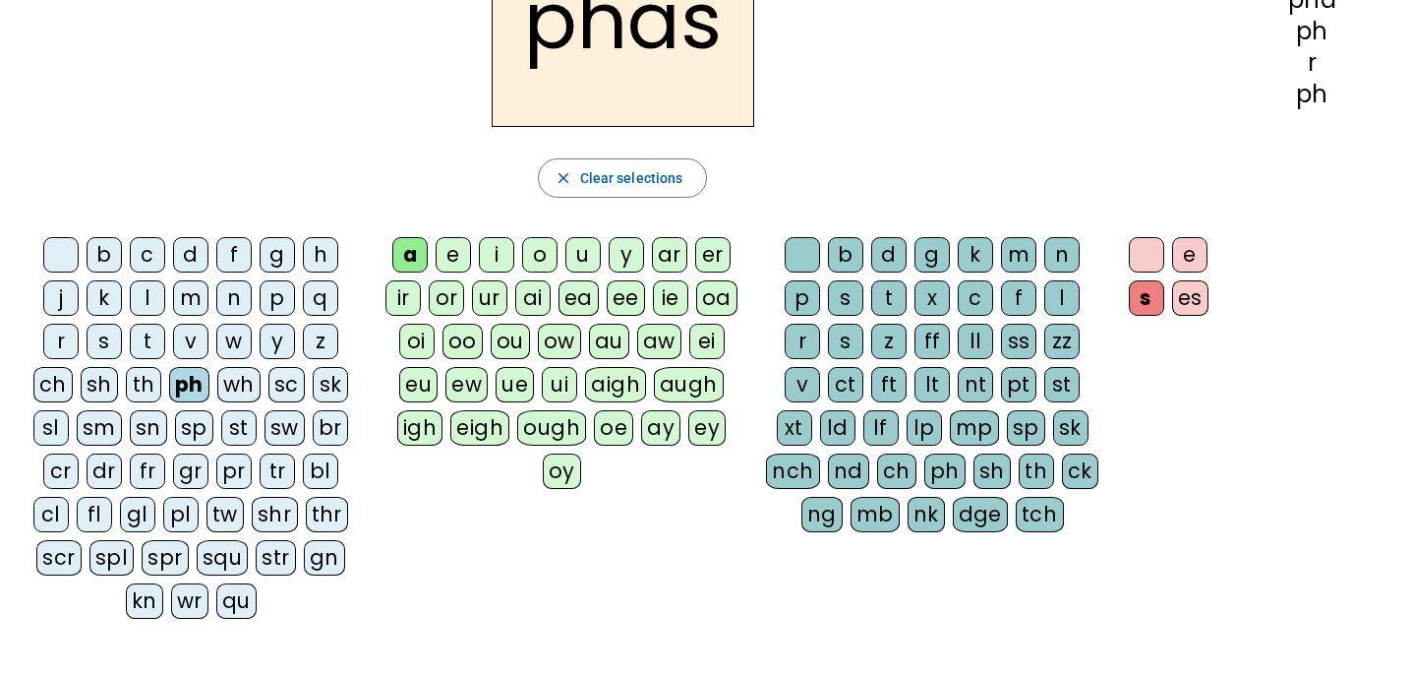
click at [1197, 255] on div "e" at bounding box center [1189, 254] width 35 height 35
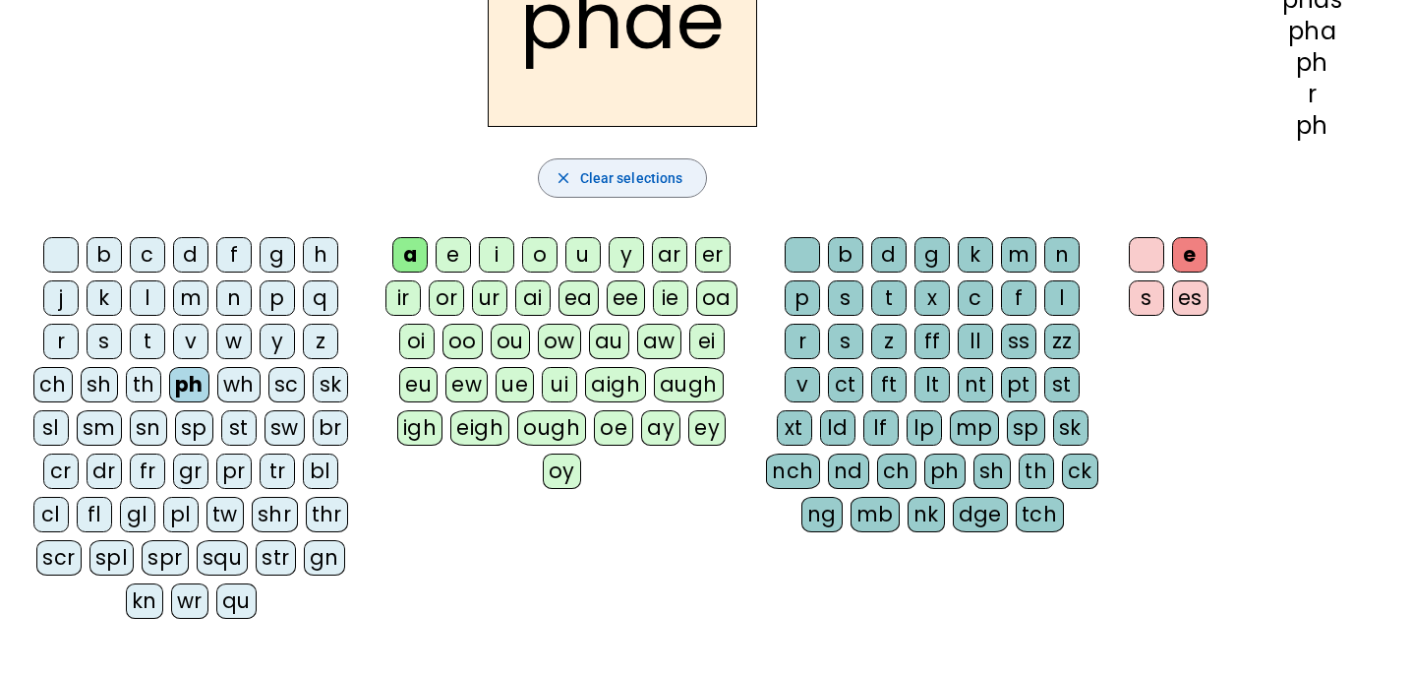
click at [666, 183] on span "Clear selections" at bounding box center [631, 178] width 103 height 24
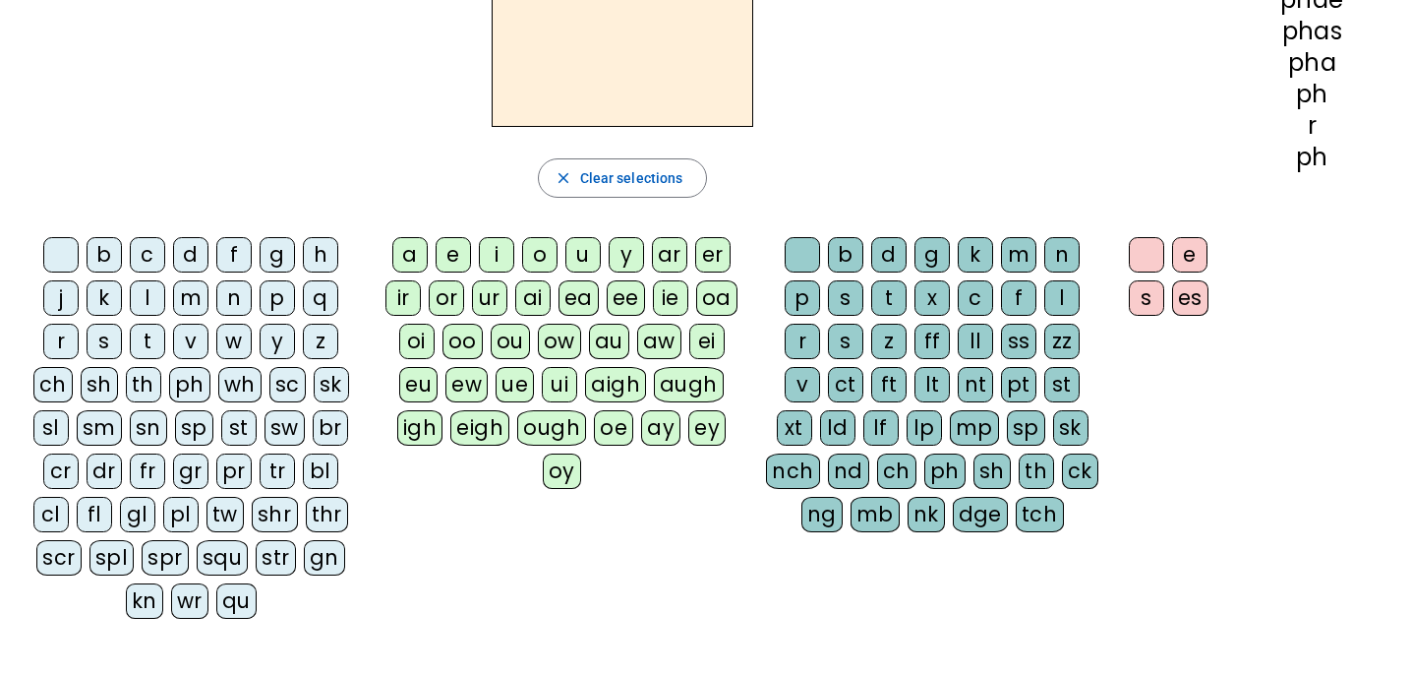
click at [63, 337] on div "r" at bounding box center [60, 341] width 35 height 35
click at [401, 256] on div "a" at bounding box center [409, 254] width 35 height 35
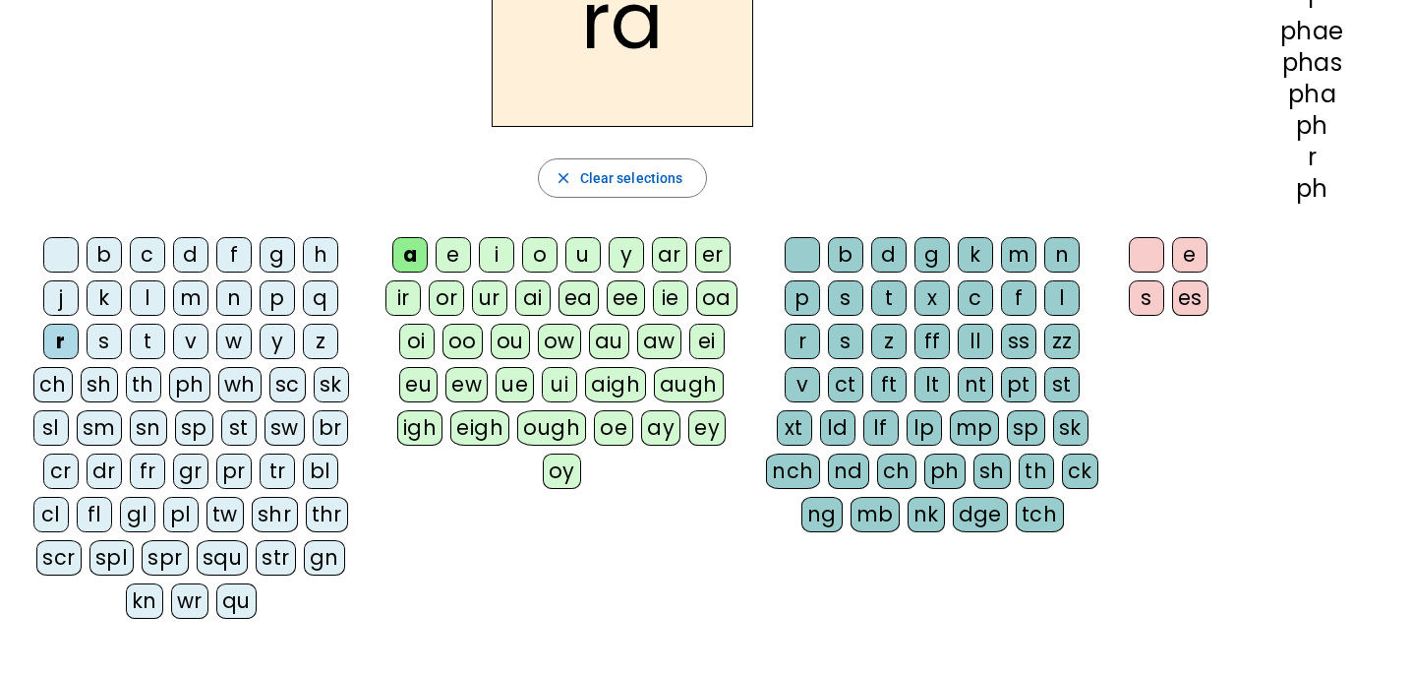
click at [853, 337] on div "s" at bounding box center [845, 341] width 35 height 35
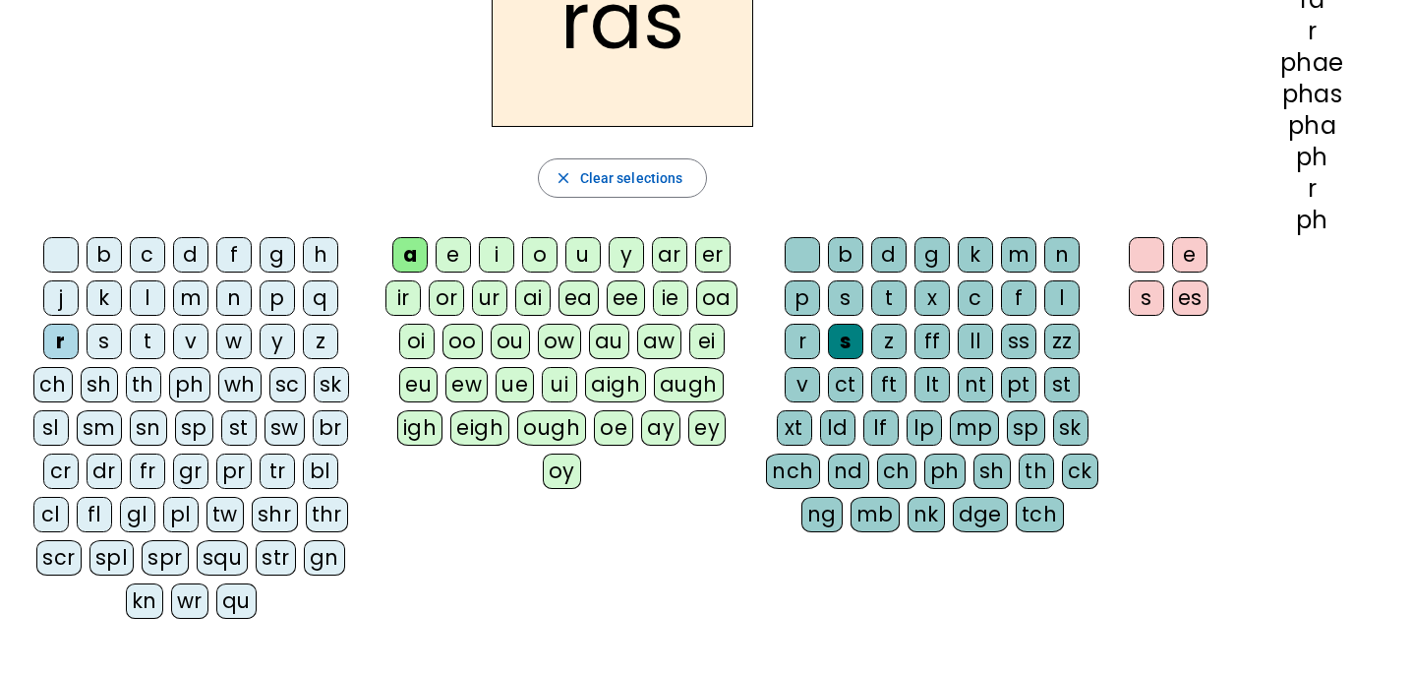
click at [1202, 244] on div "e" at bounding box center [1189, 254] width 35 height 35
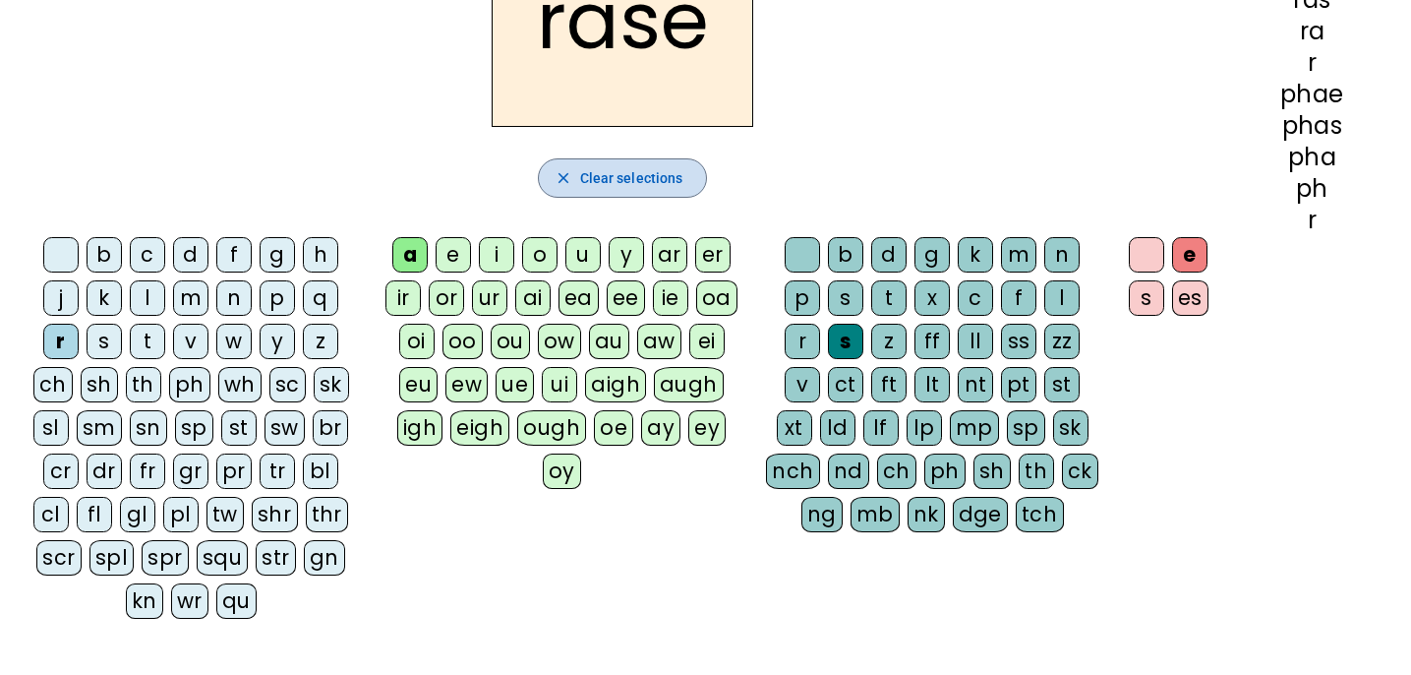
click at [593, 183] on span "Clear selections" at bounding box center [631, 178] width 103 height 24
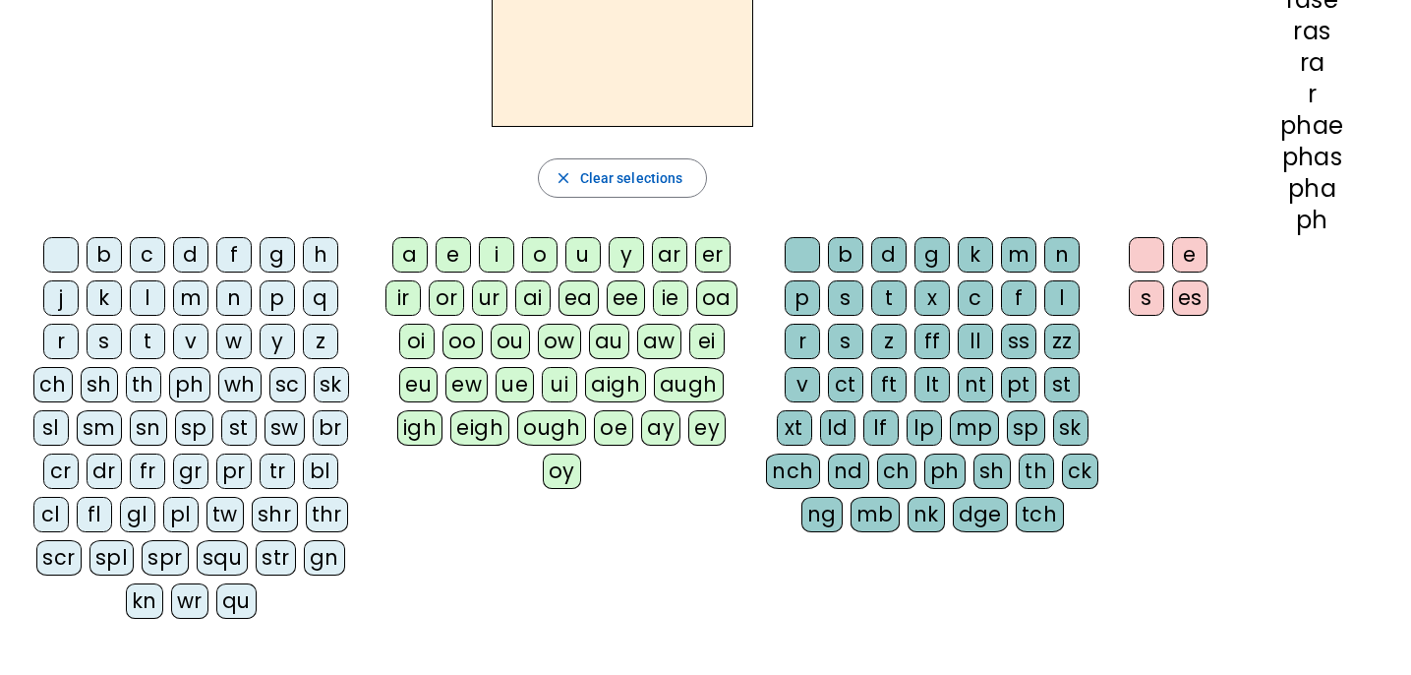
click at [65, 340] on div "r" at bounding box center [60, 341] width 35 height 35
click at [408, 256] on div "a" at bounding box center [409, 254] width 35 height 35
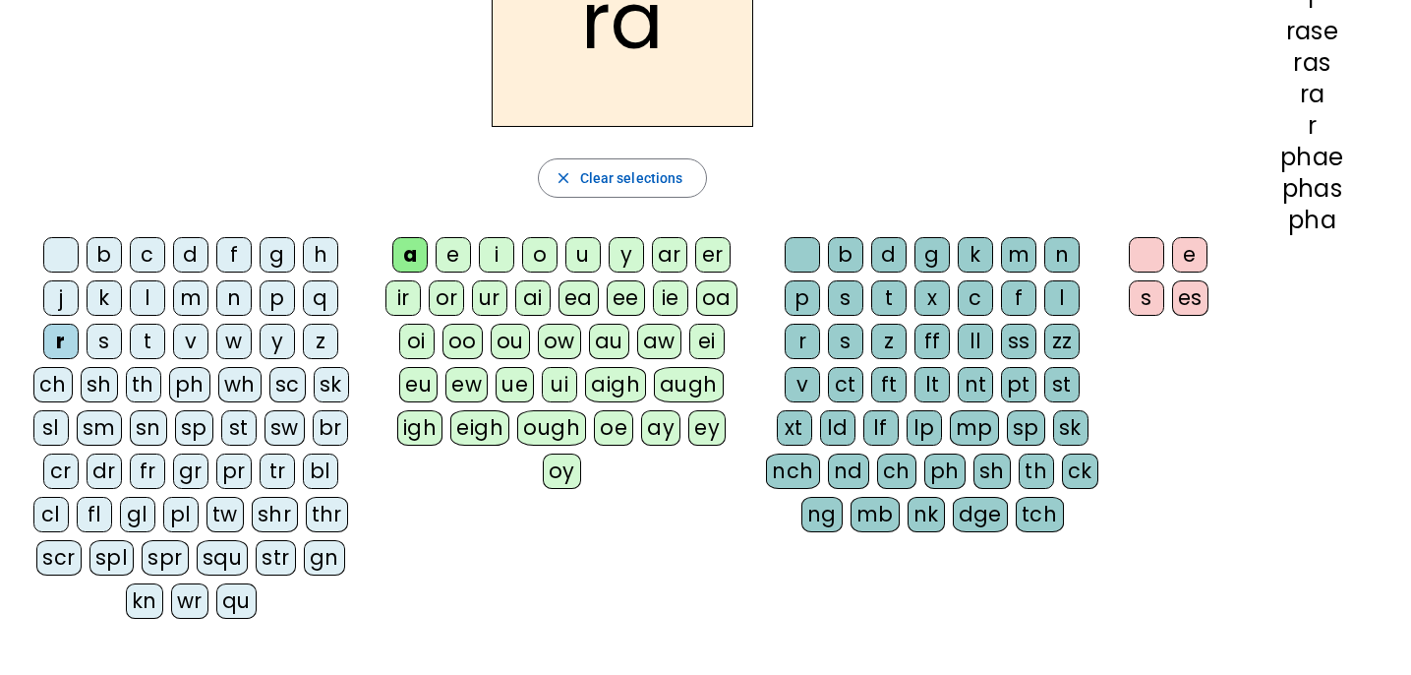
click at [930, 264] on div "g" at bounding box center [932, 254] width 35 height 35
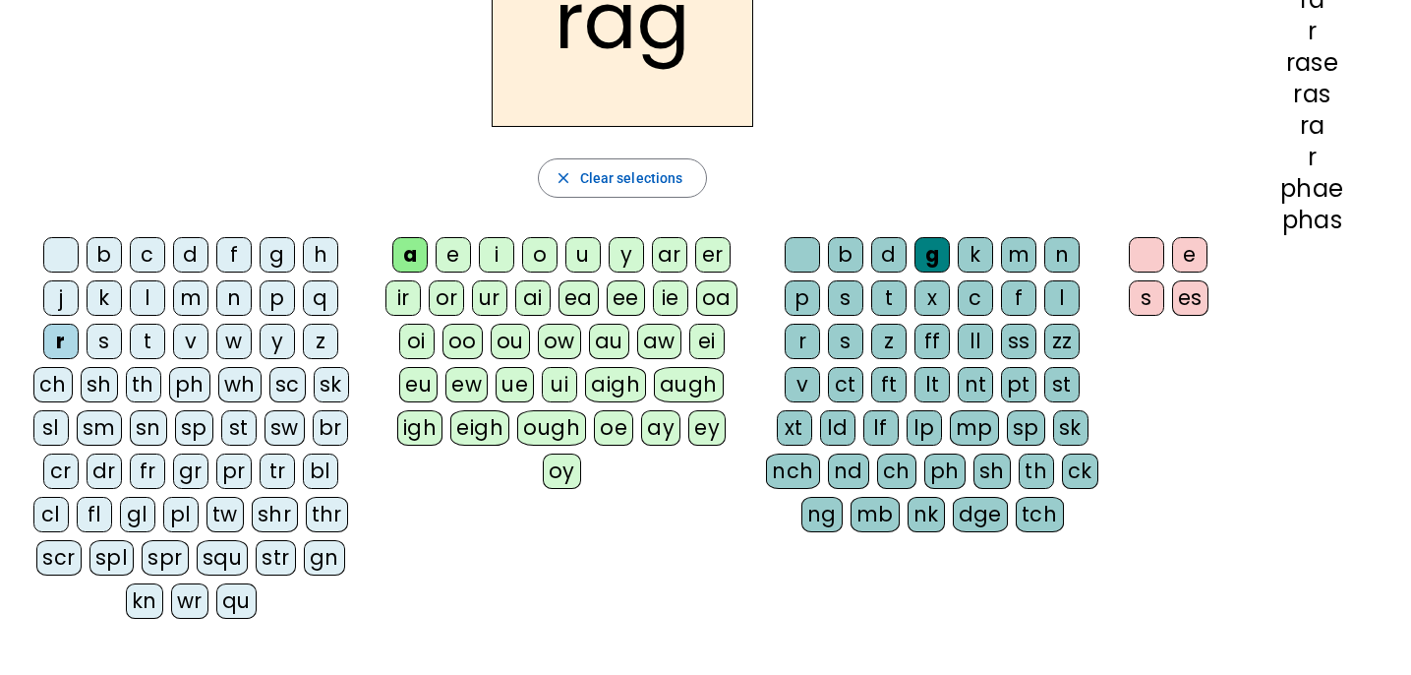
click at [1189, 249] on div "e" at bounding box center [1189, 254] width 35 height 35
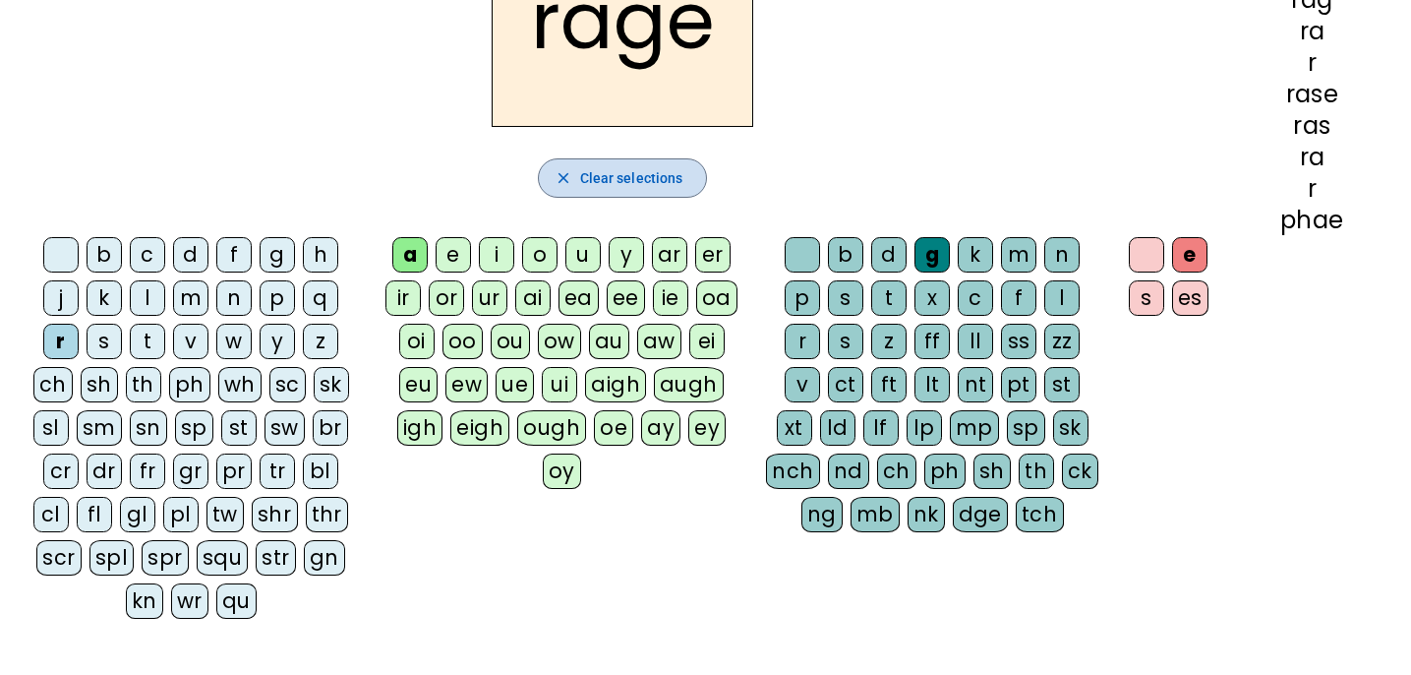
click at [663, 164] on span "button" at bounding box center [623, 177] width 168 height 47
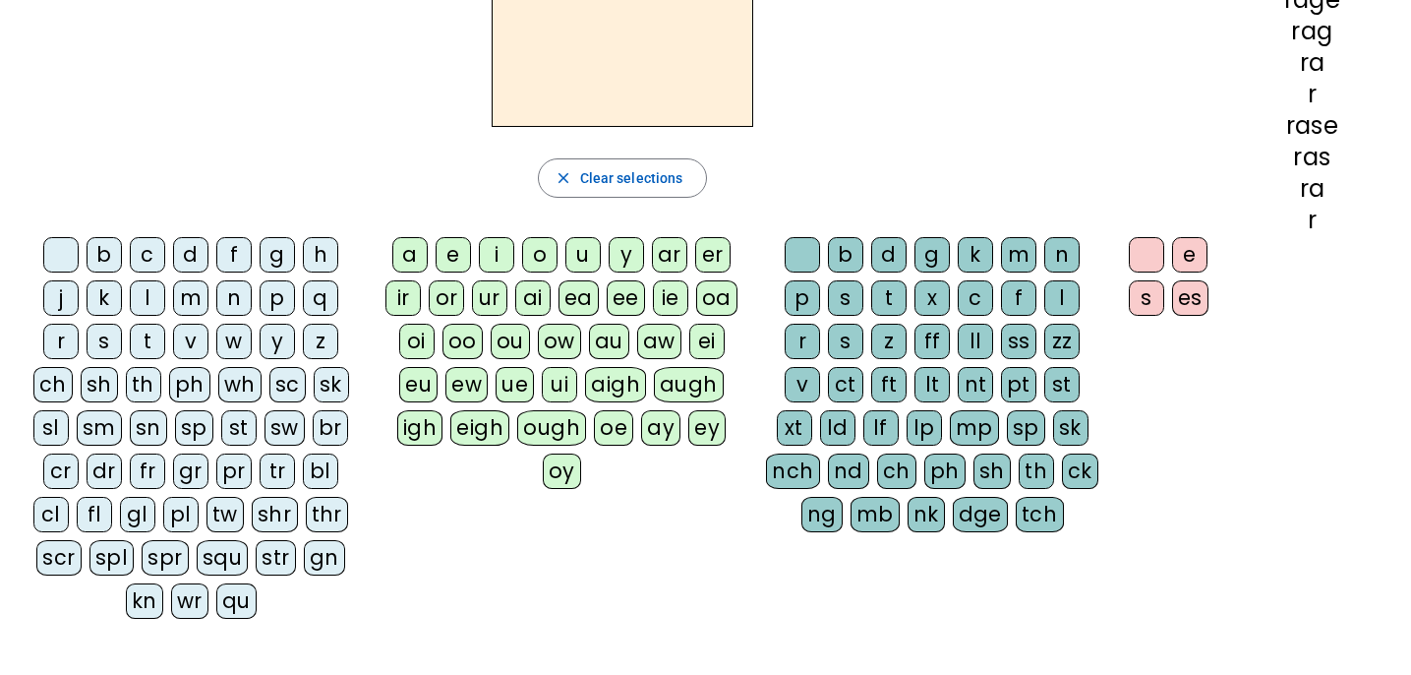
scroll to position [0, 0]
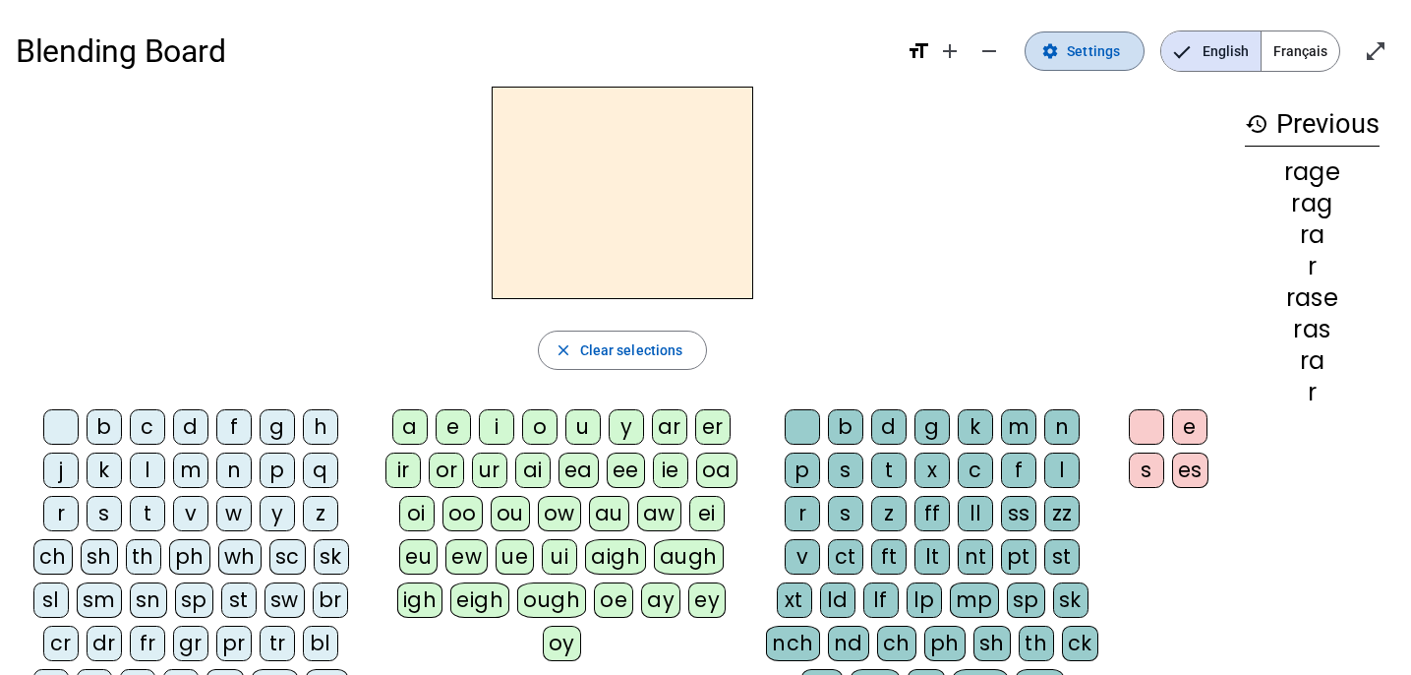
click at [1089, 39] on span "Settings" at bounding box center [1093, 51] width 53 height 24
